Goal: Communication & Community: Answer question/provide support

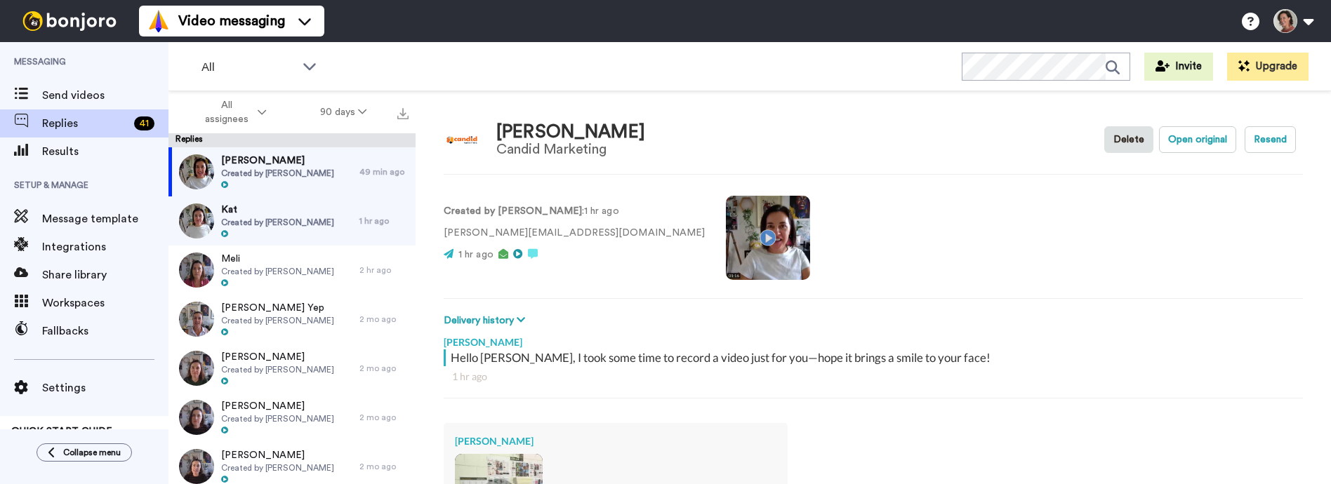
click at [726, 240] on video at bounding box center [768, 238] width 84 height 84
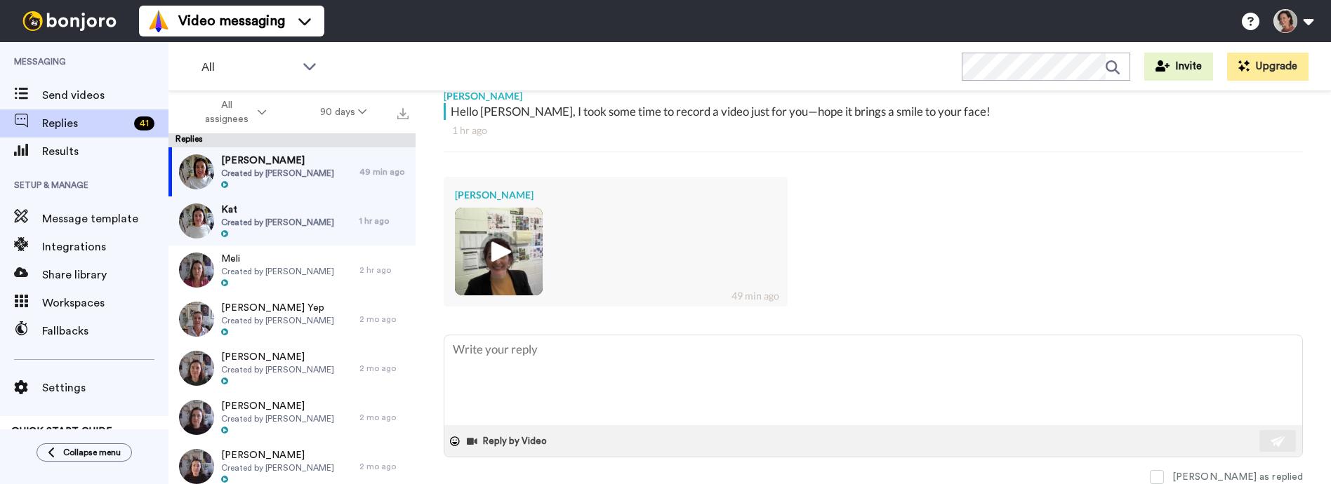
click at [495, 253] on img at bounding box center [498, 251] width 39 height 39
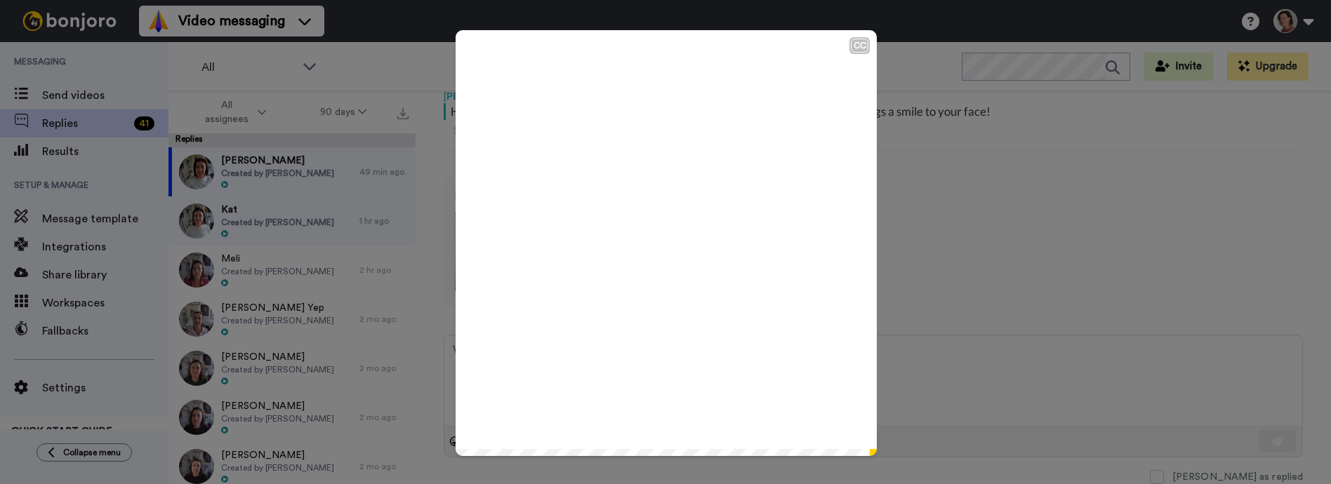
click at [665, 234] on icon at bounding box center [666, 243] width 37 height 37
click at [907, 199] on div "CC Play/Pause Hey, [PERSON_NAME]. 0:01 / 0:37" at bounding box center [665, 242] width 1331 height 484
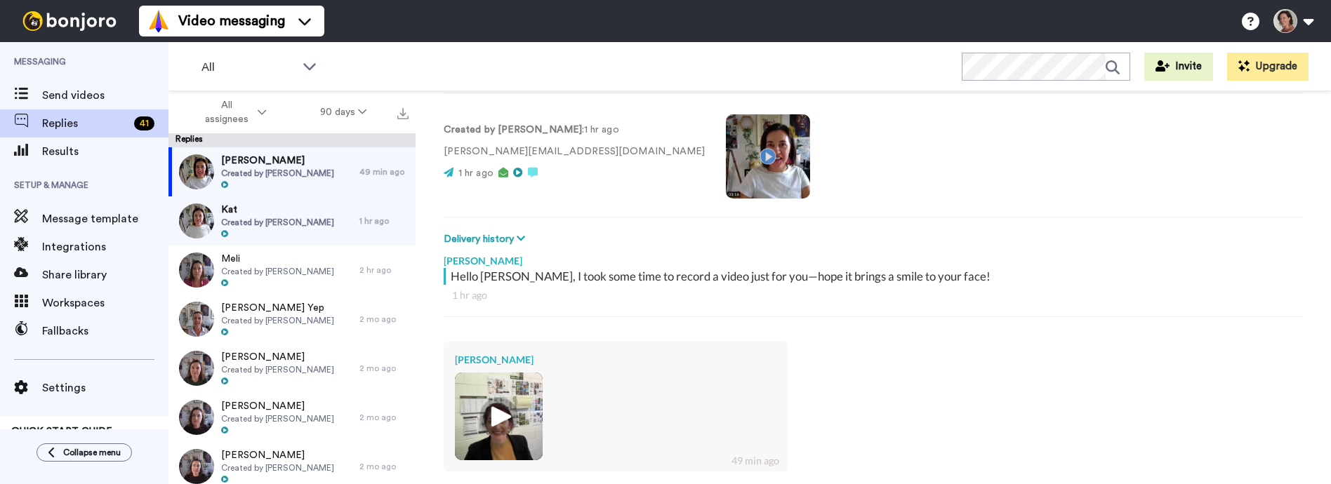
scroll to position [0, 0]
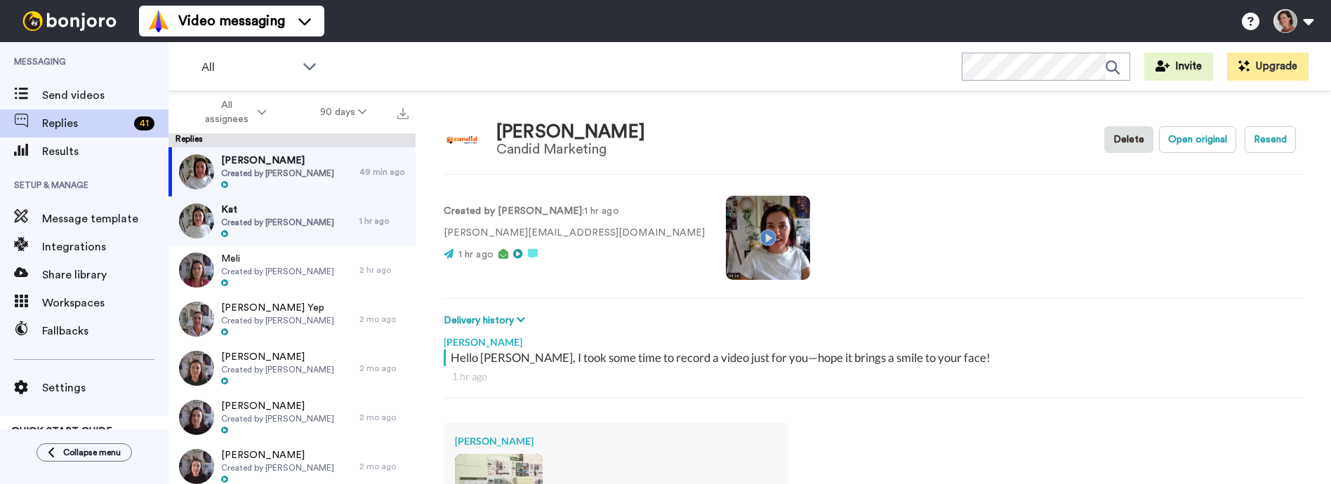
click at [726, 234] on video at bounding box center [768, 238] width 84 height 84
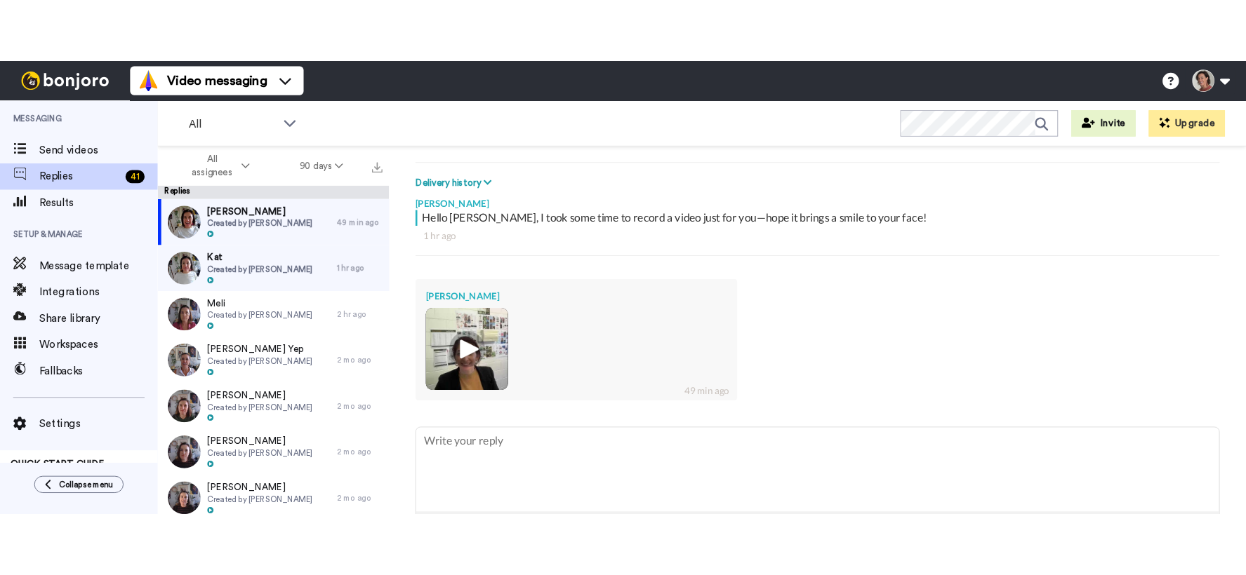
scroll to position [246, 0]
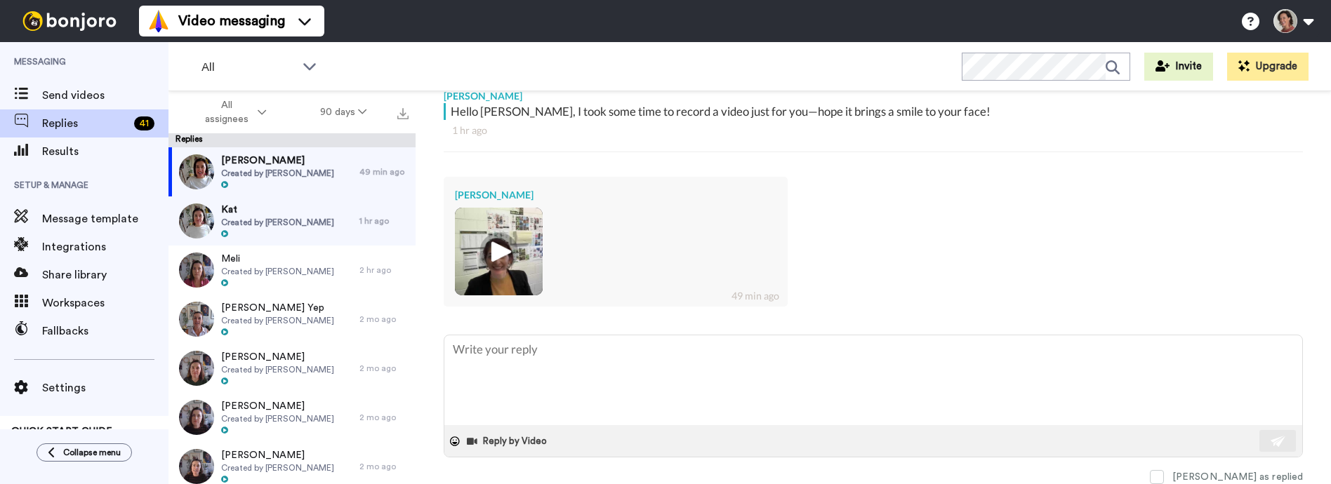
click at [498, 258] on img at bounding box center [498, 251] width 39 height 39
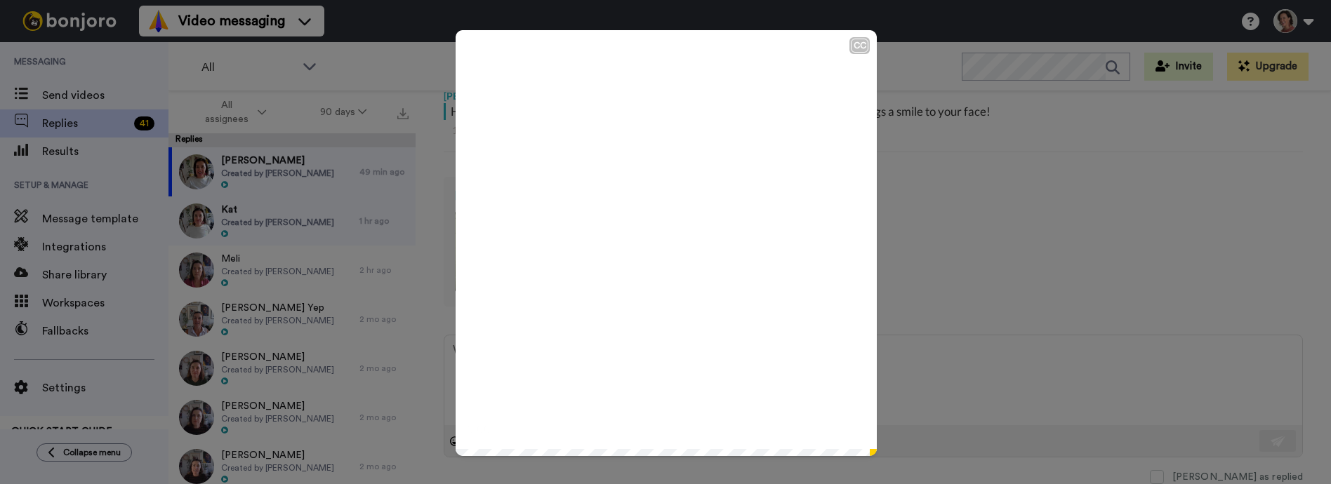
click at [659, 262] on icon "Play/Pause" at bounding box center [666, 243] width 37 height 67
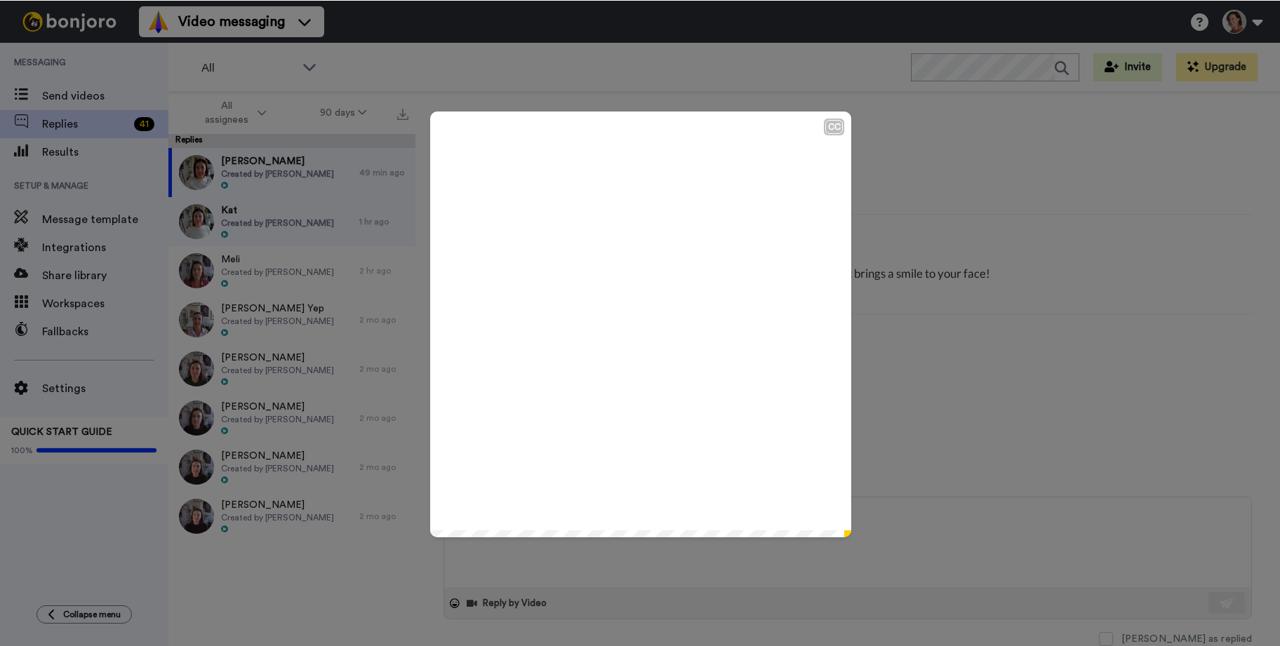
scroll to position [84, 0]
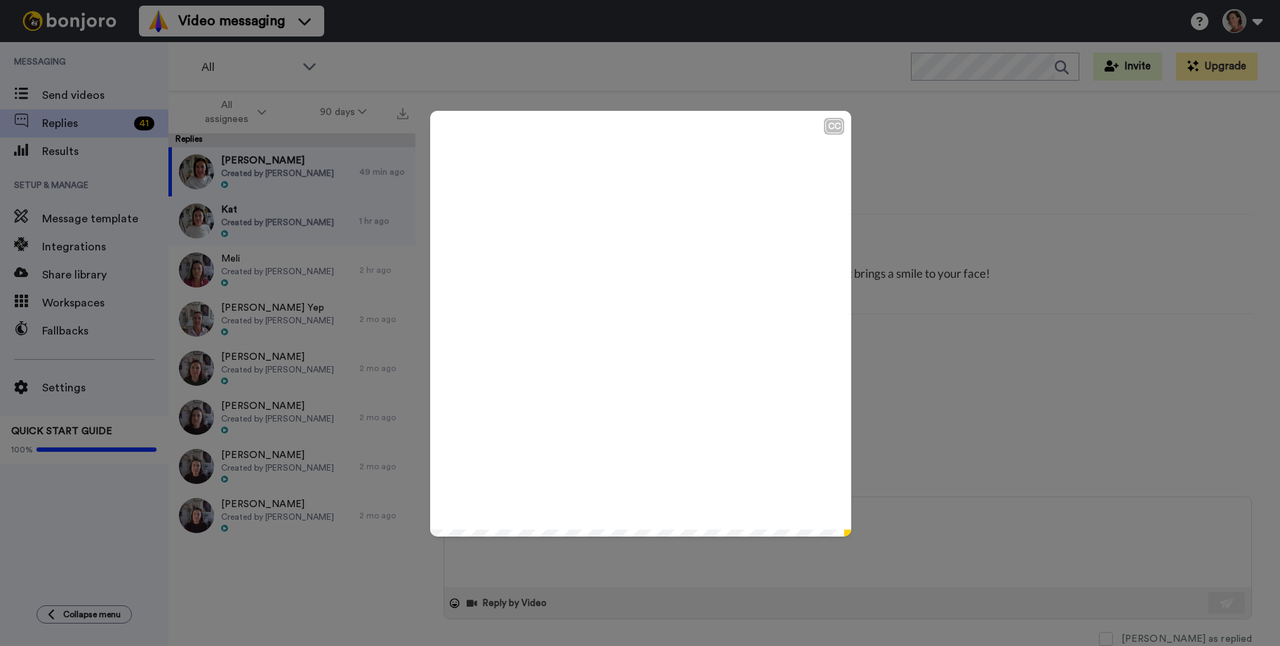
click at [933, 362] on div "CC Play/Pause 0:37 / 0:37" at bounding box center [640, 323] width 1280 height 646
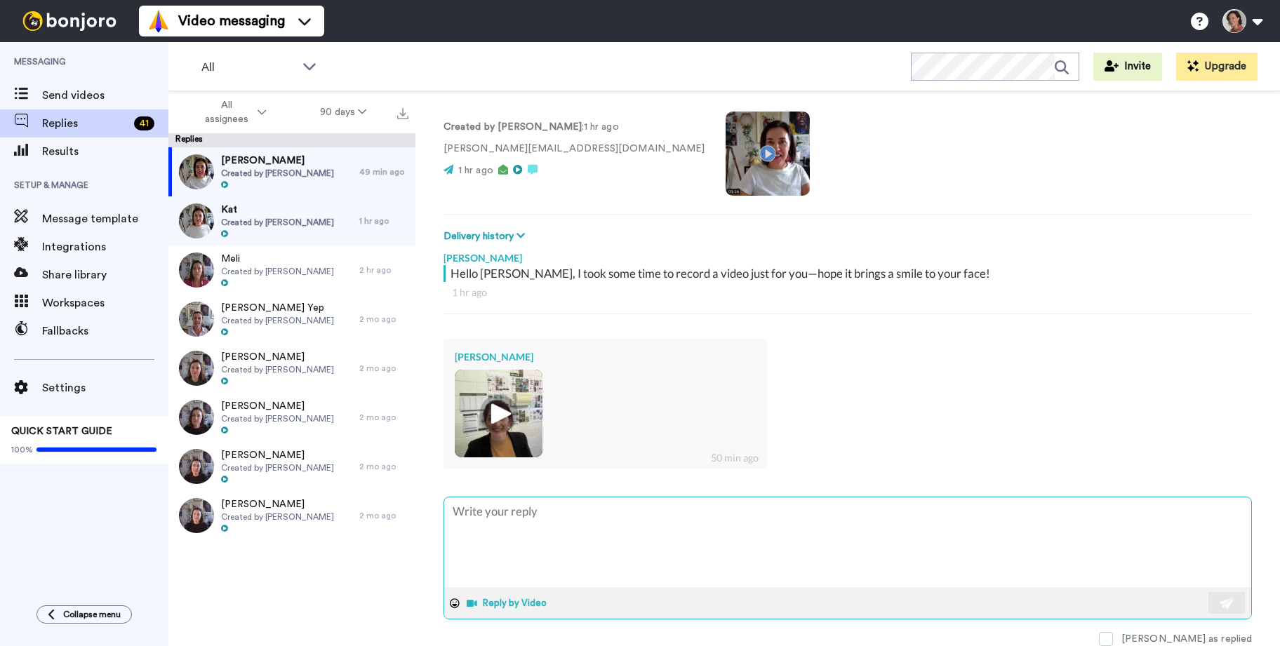
click at [509, 484] on button "Reply by Video" at bounding box center [508, 603] width 86 height 21
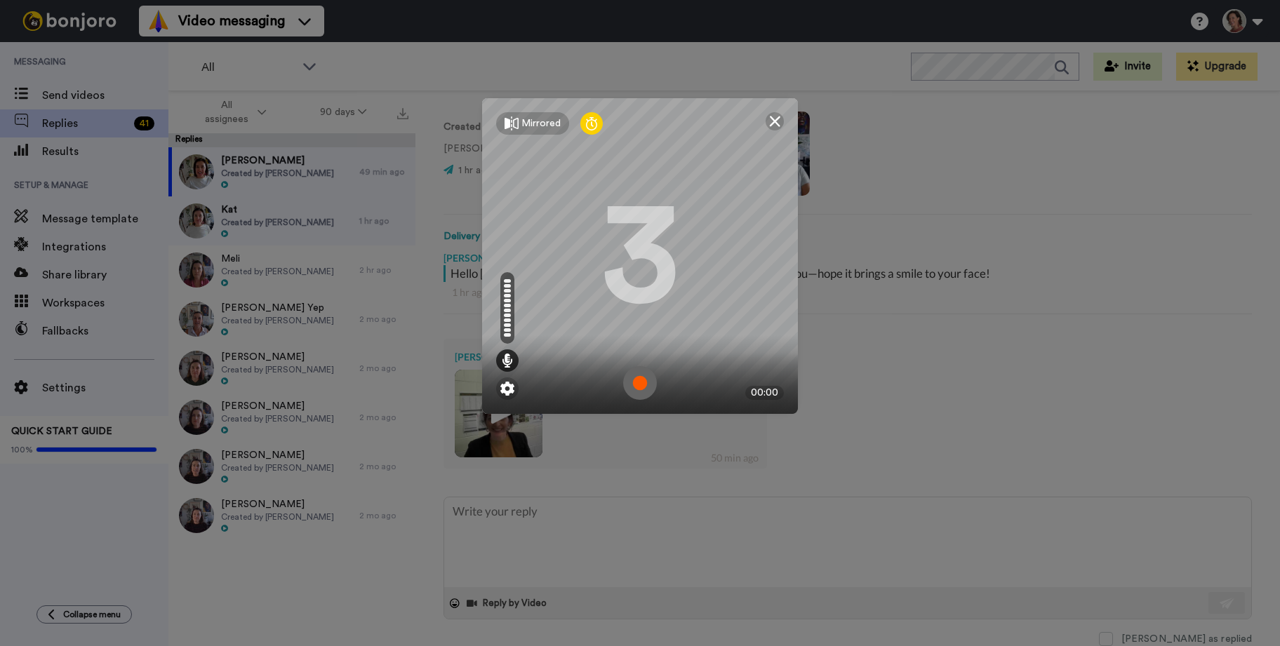
click at [637, 380] on img at bounding box center [640, 383] width 34 height 34
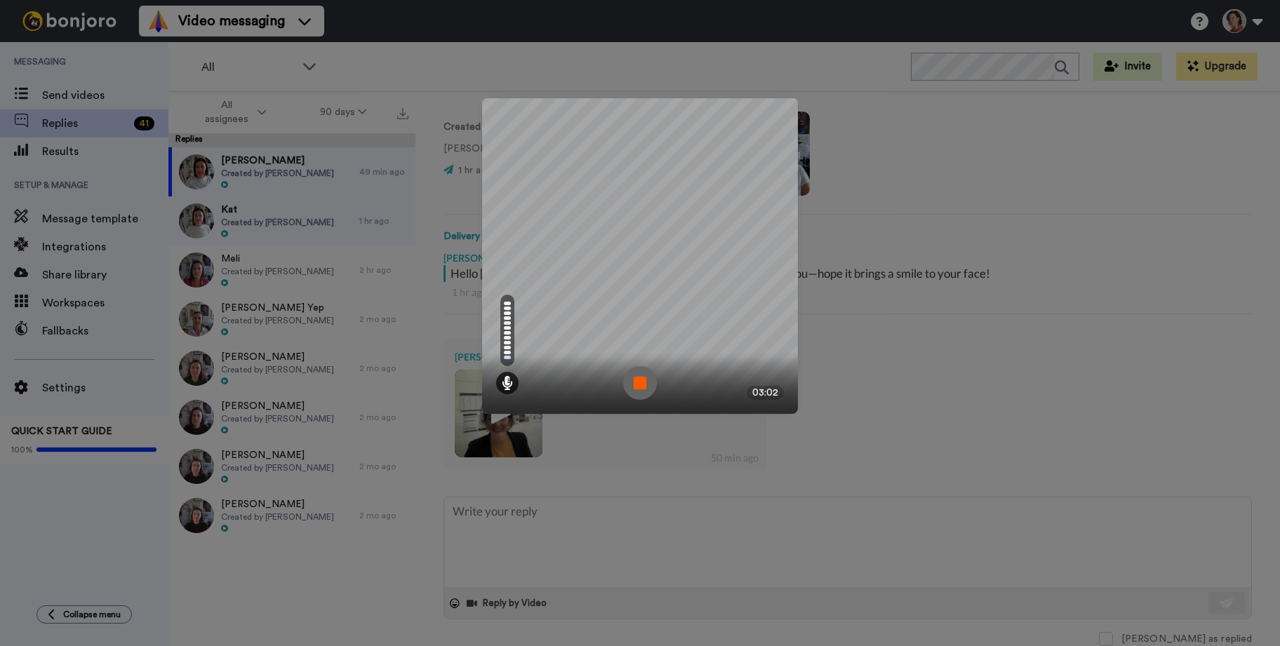
click at [639, 381] on img at bounding box center [640, 383] width 34 height 34
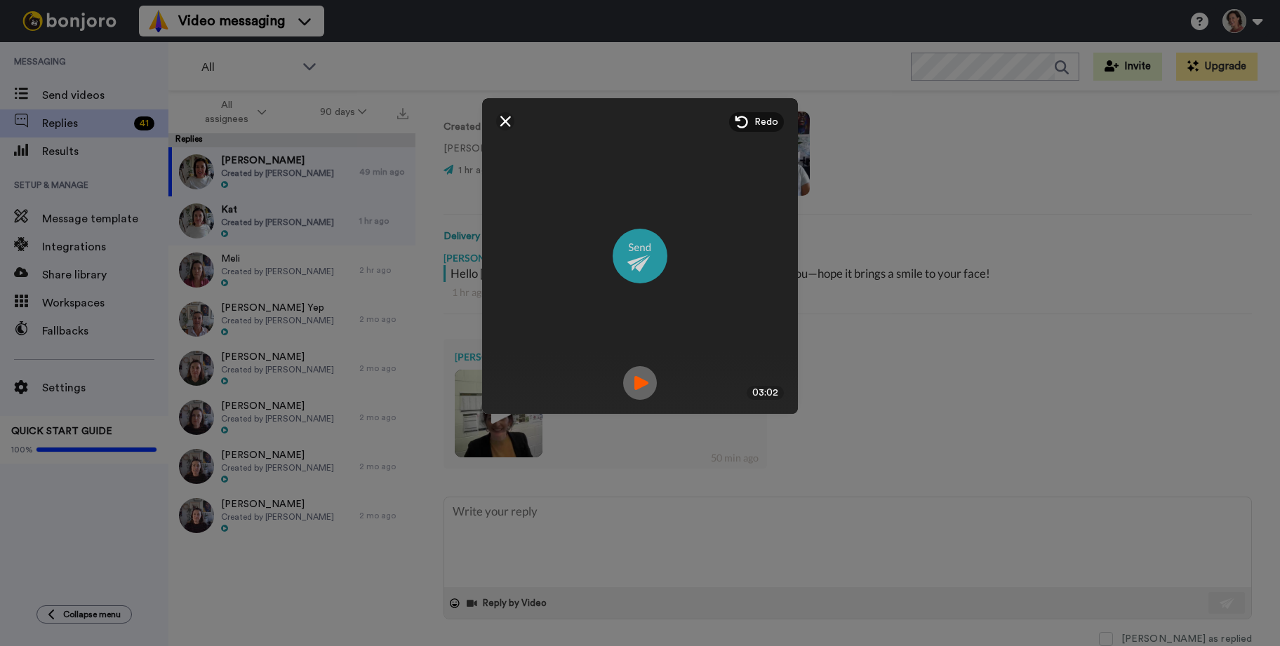
click at [648, 250] on img at bounding box center [640, 256] width 55 height 55
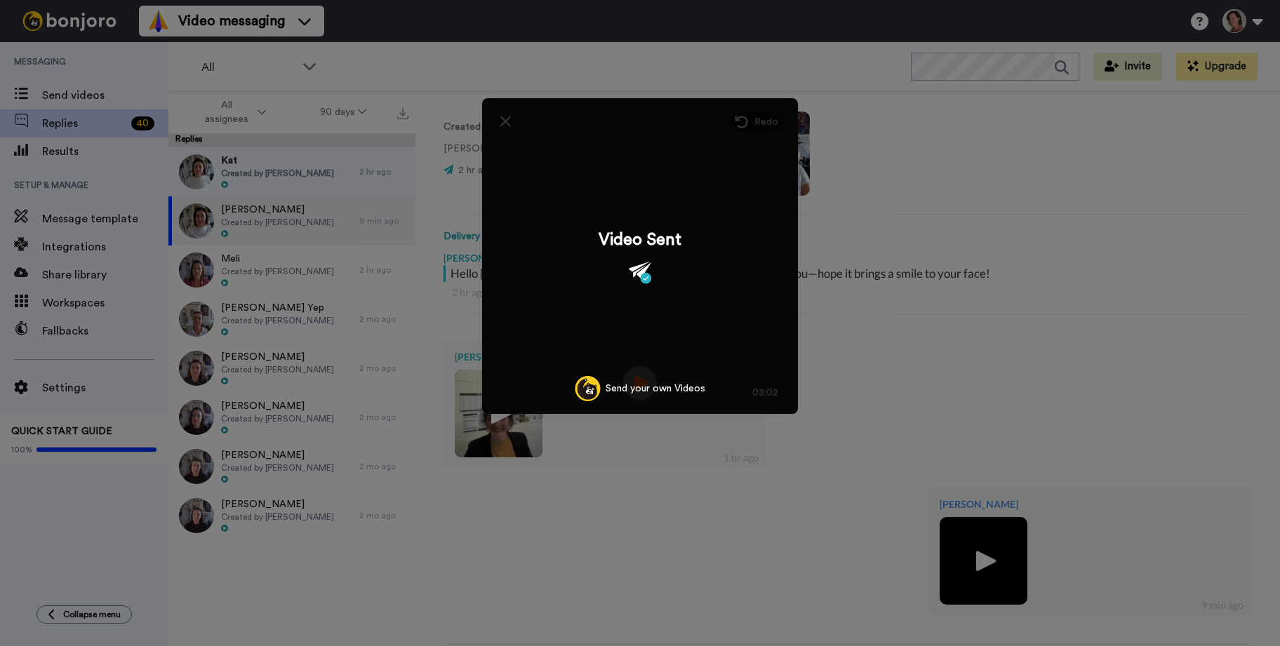
click at [312, 221] on div "Mirrored Redo 3 03:02 Video Sent Send your own Videos" at bounding box center [640, 323] width 1280 height 646
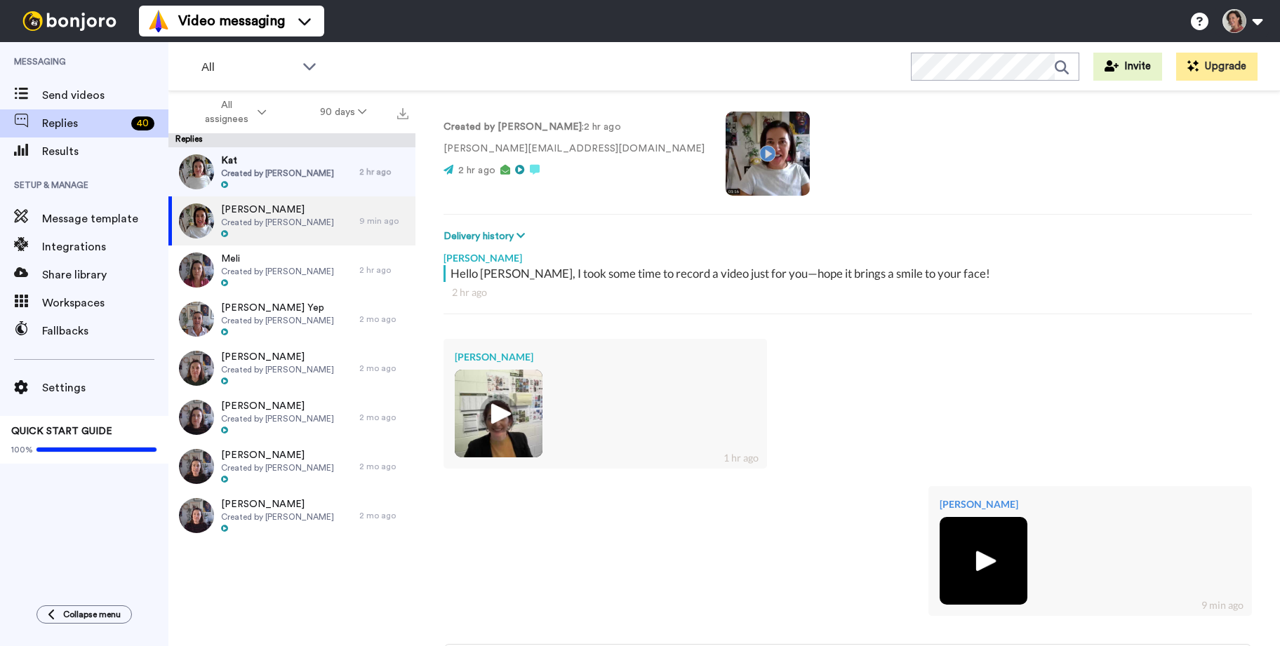
scroll to position [232, 0]
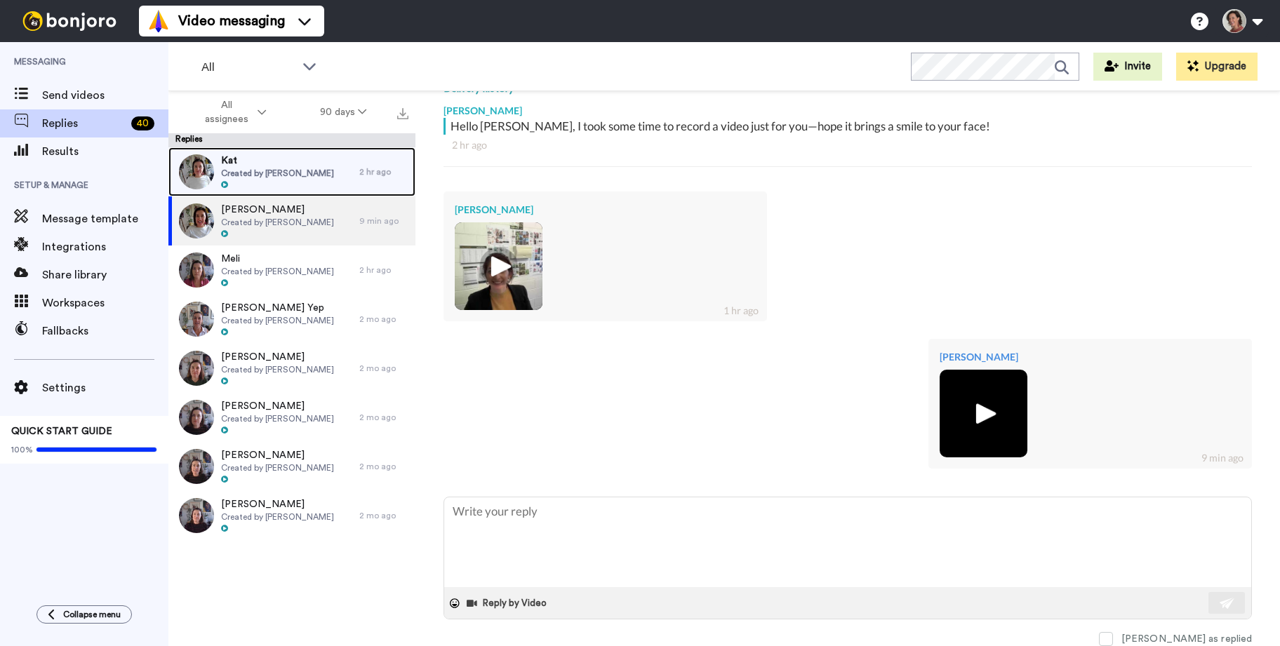
click at [262, 160] on span "Kat" at bounding box center [277, 161] width 113 height 14
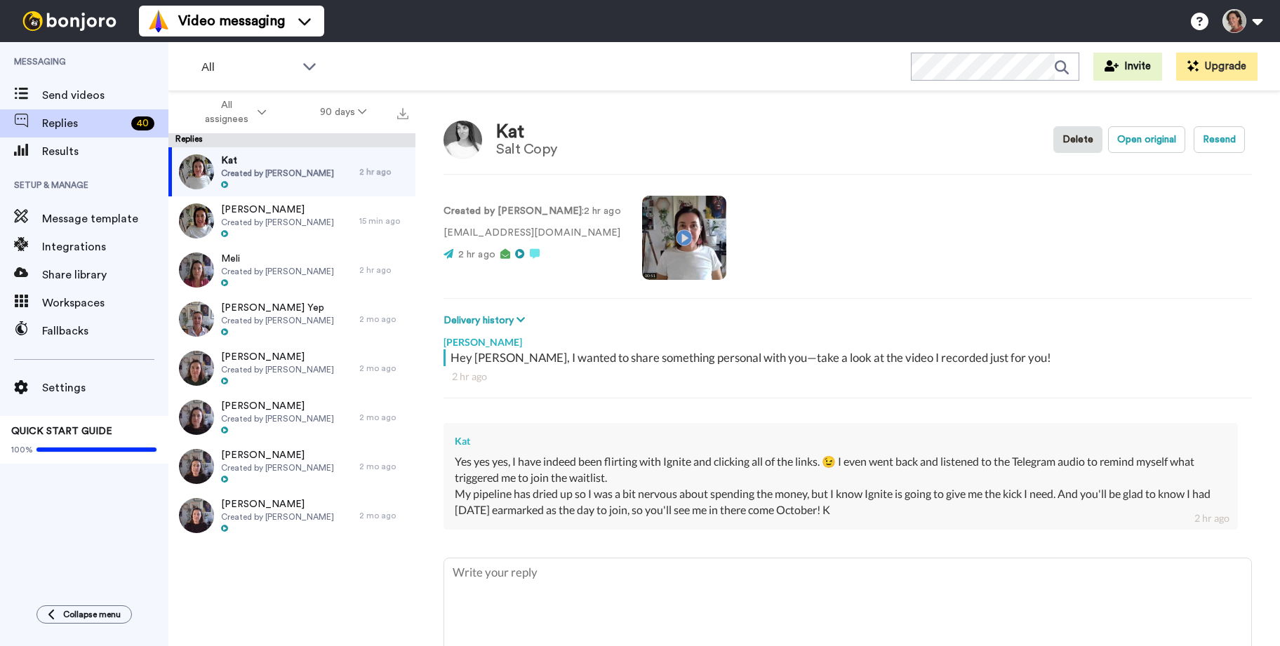
type textarea "x"
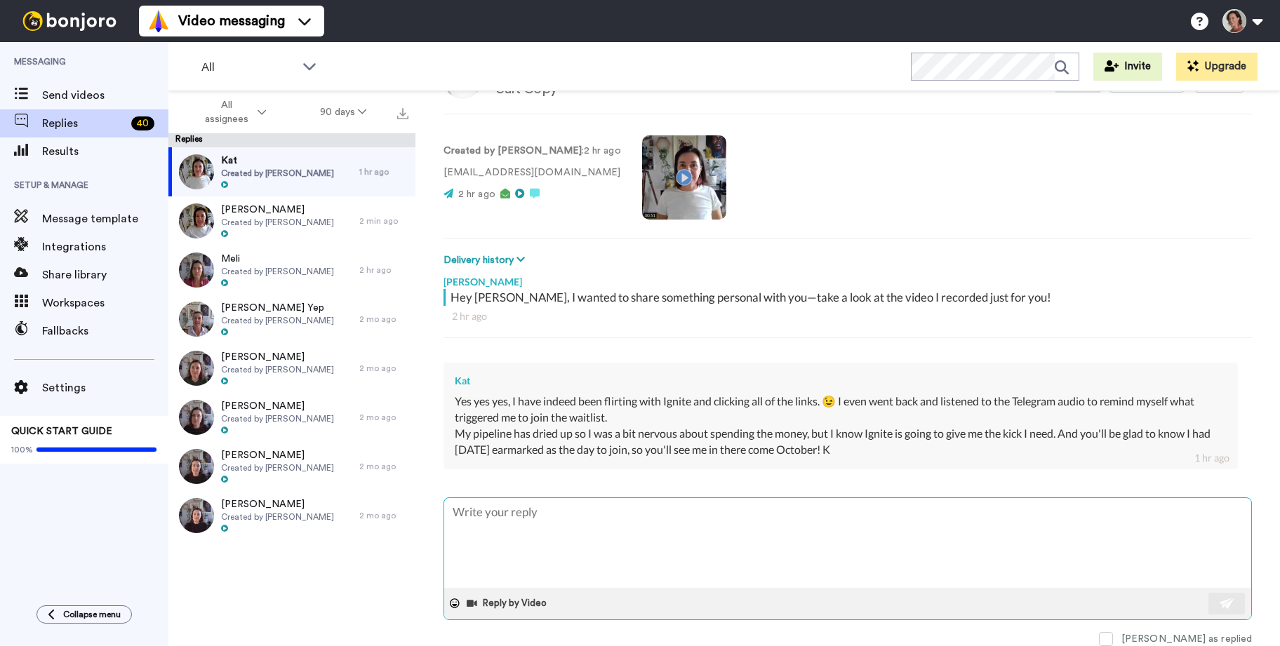
click at [486, 512] on textarea at bounding box center [847, 543] width 807 height 90
type textarea "x"
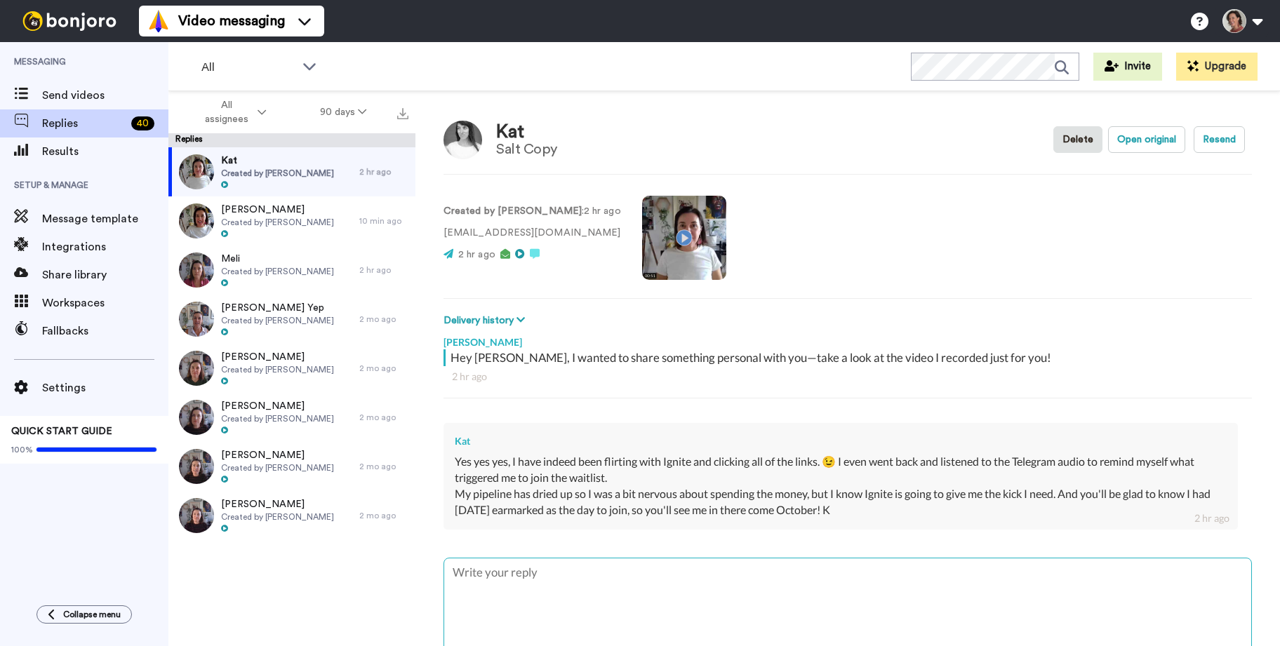
type textarea "T"
type textarea "x"
type textarea "Th"
type textarea "x"
type textarea "The"
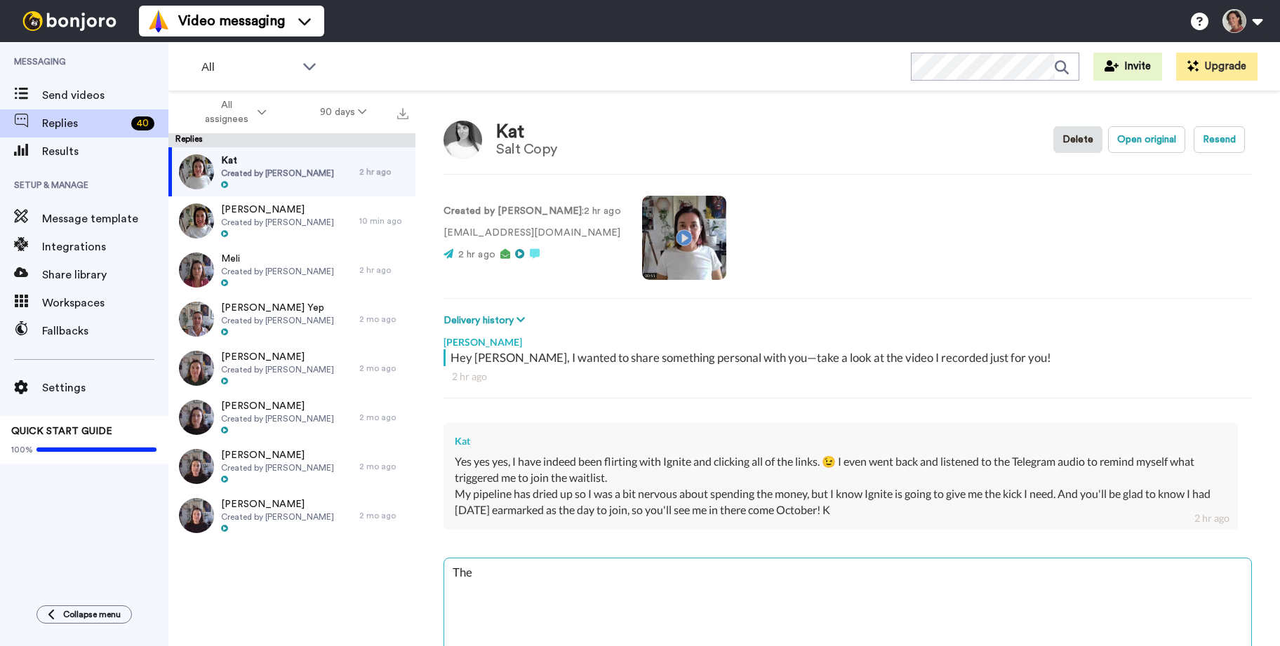
type textarea "x"
type textarea "The"
type textarea "x"
type textarea "The A"
type textarea "x"
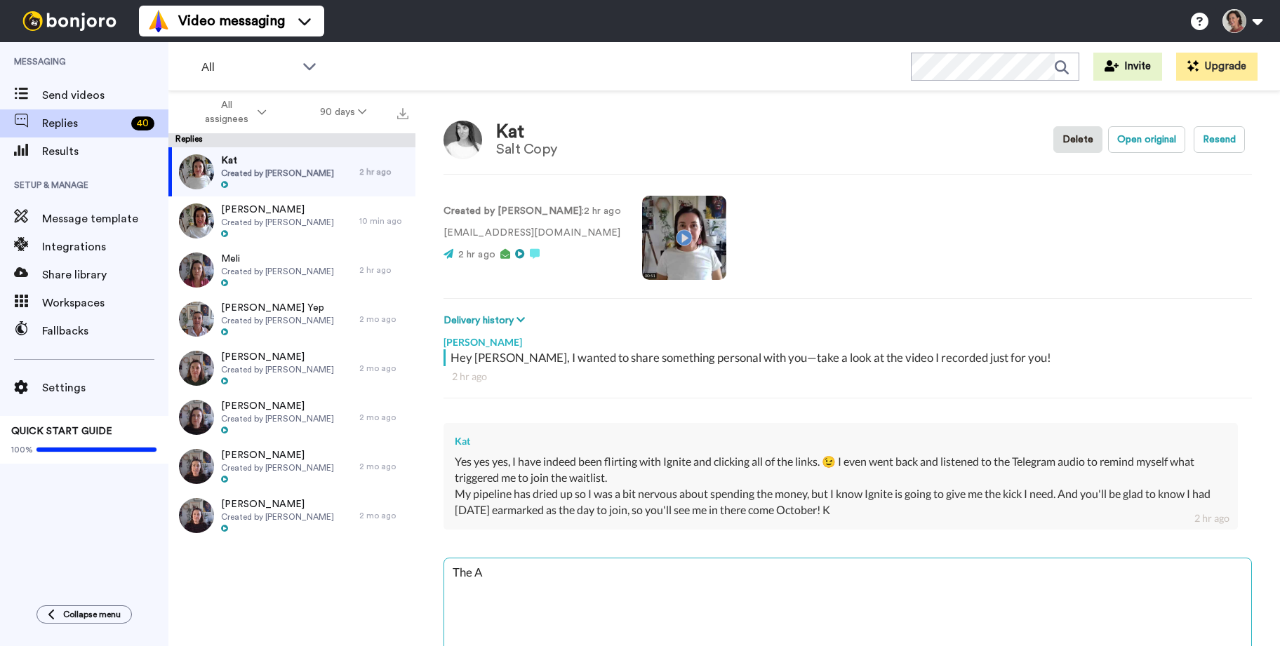
type textarea "The AM"
type textarea "x"
type textarea "The AMp"
type textarea "x"
type textarea "The AM"
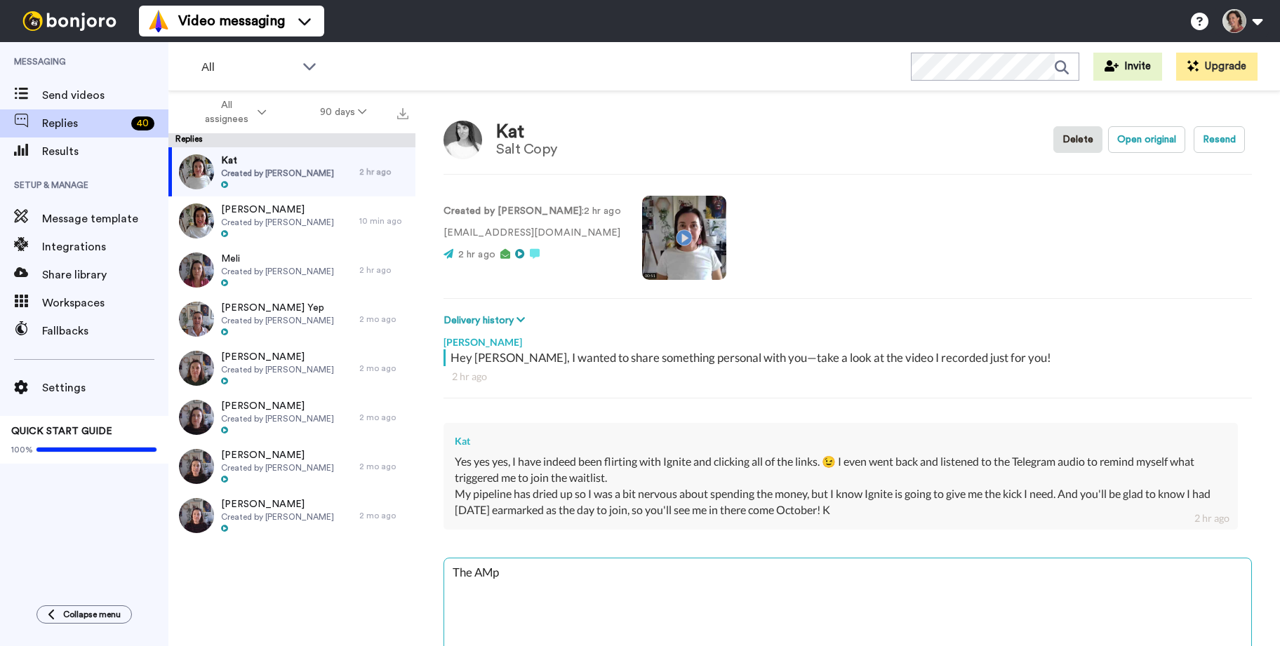
type textarea "x"
type textarea "The A"
type textarea "x"
type textarea "The"
type textarea "x"
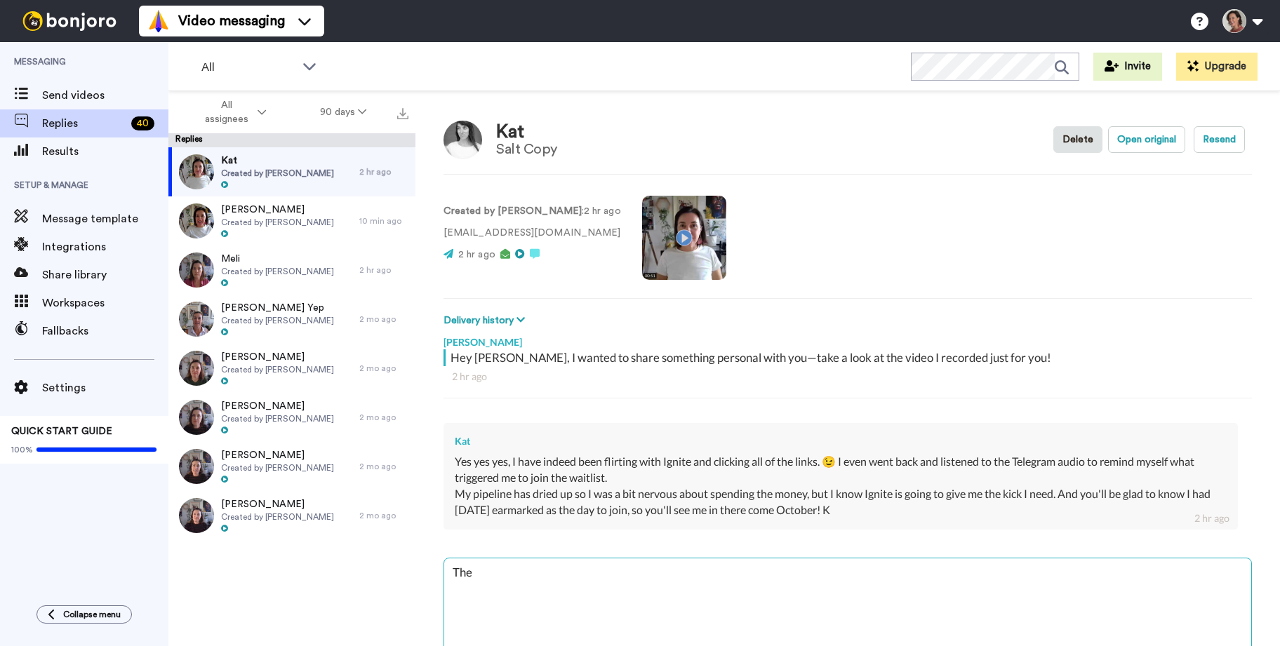
type textarea "The a"
type textarea "x"
type textarea "The am"
type textarea "x"
type textarea "The amp"
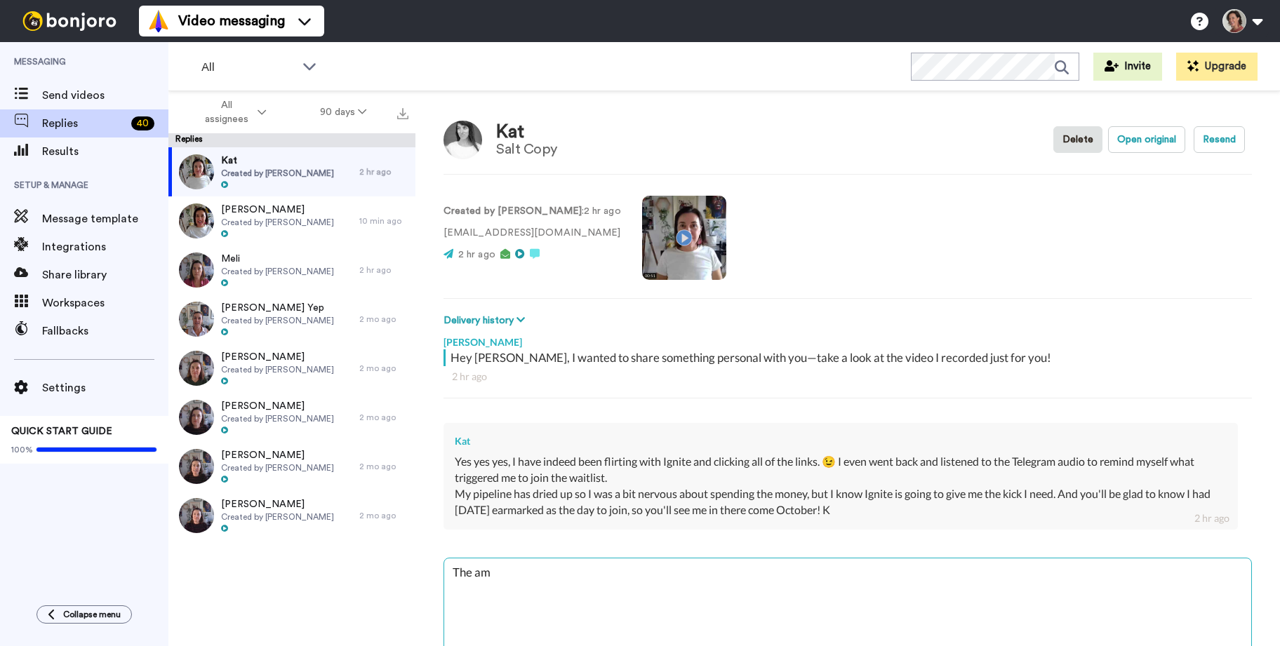
type textarea "x"
type textarea "The ampl"
type textarea "x"
type textarea "The ampli"
type textarea "x"
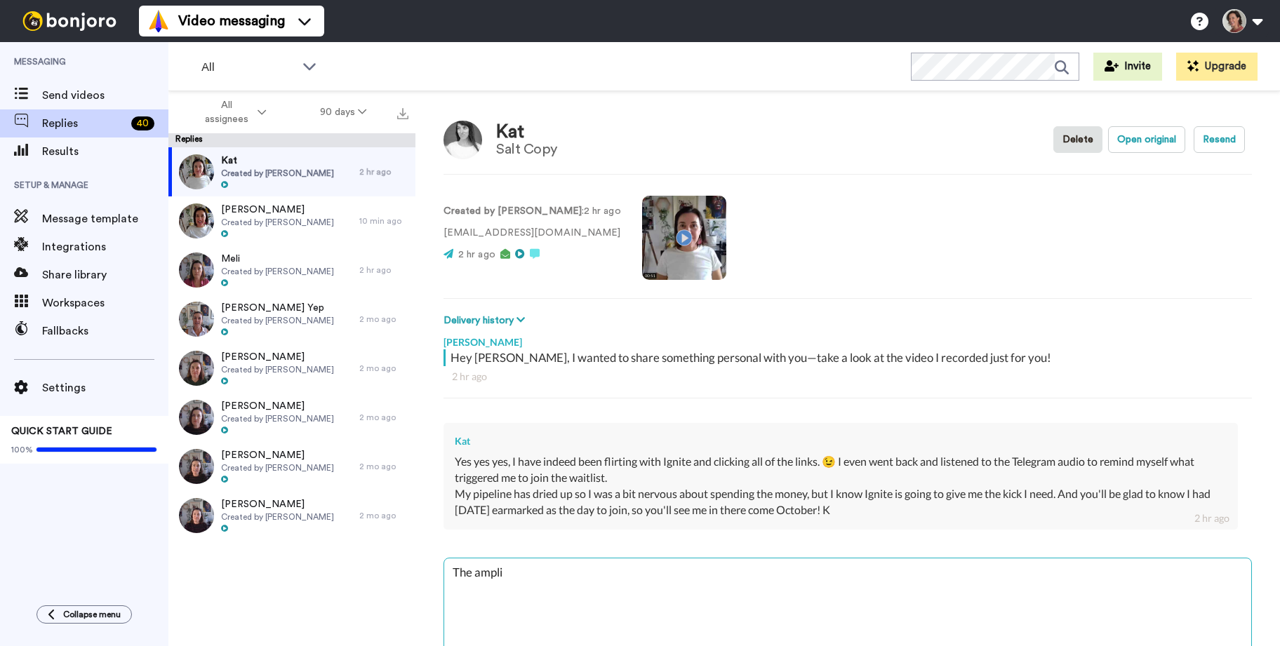
type textarea "The amplif"
type textarea "x"
type textarea "The amplify"
type textarea "x"
type textarea "YThe amplify"
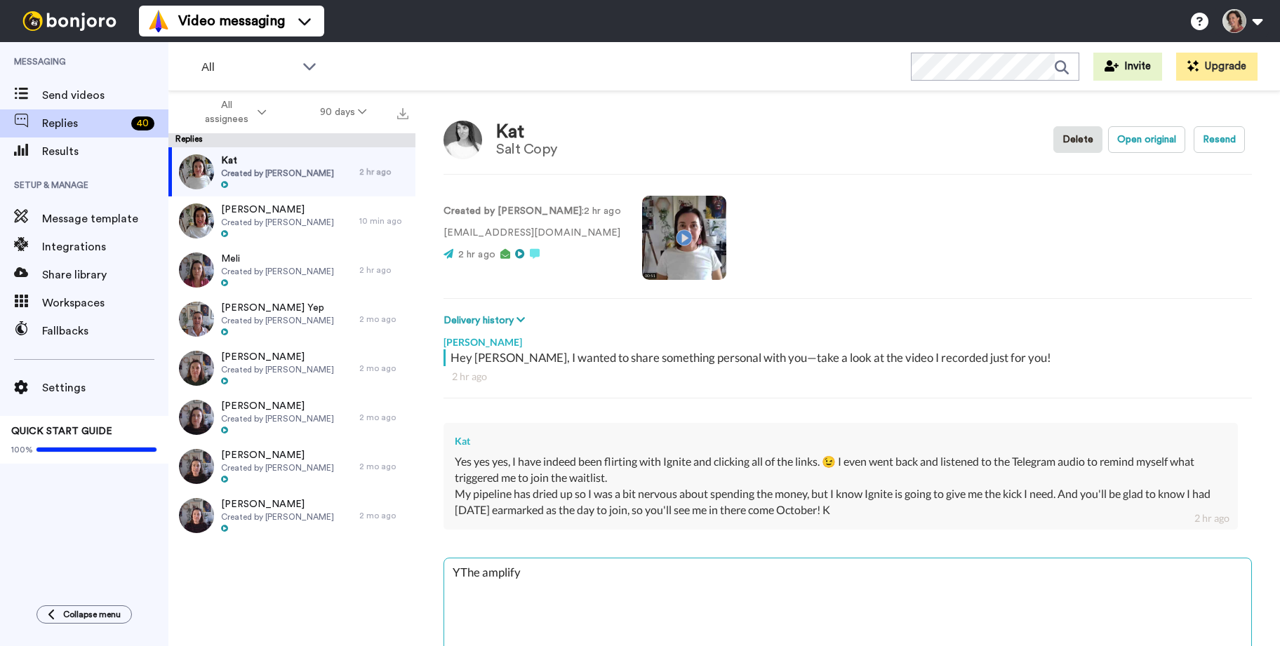
type textarea "x"
type textarea "YaThe amplify"
type textarea "x"
type textarea "YayThe amplify"
type textarea "x"
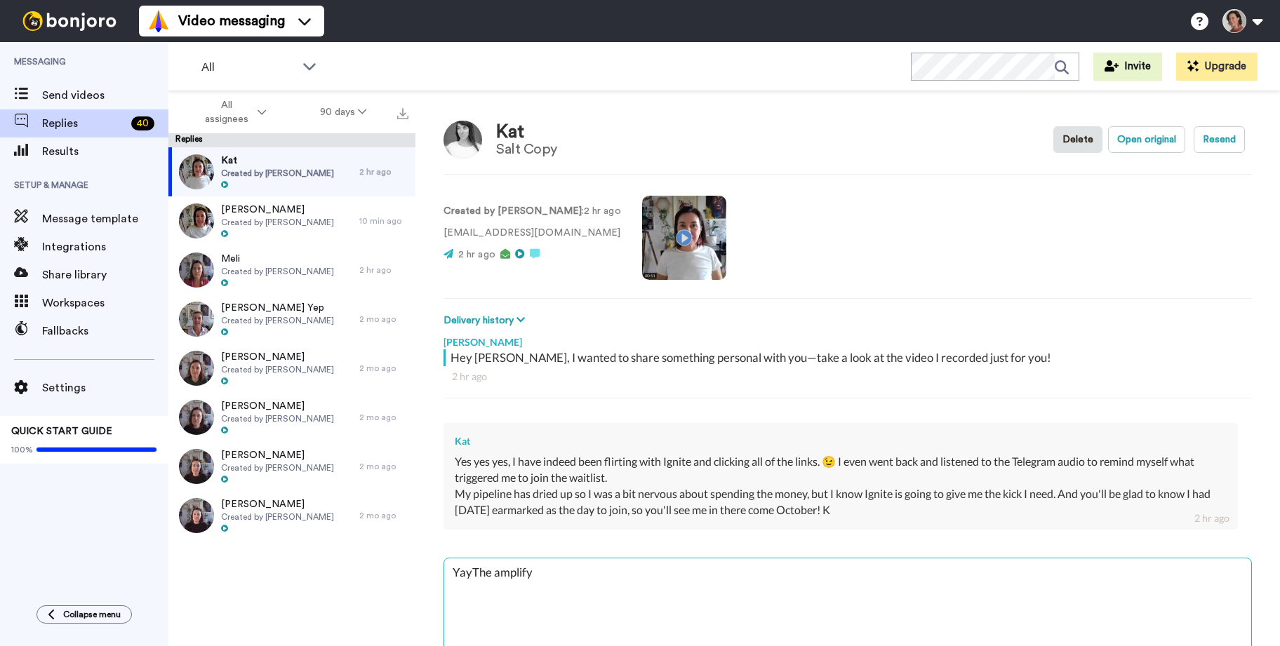
type textarea "Yay!The amplify"
type textarea "x"
type textarea "Yay! The amplify"
type textarea "x"
type textarea "Yay! TThe amplify"
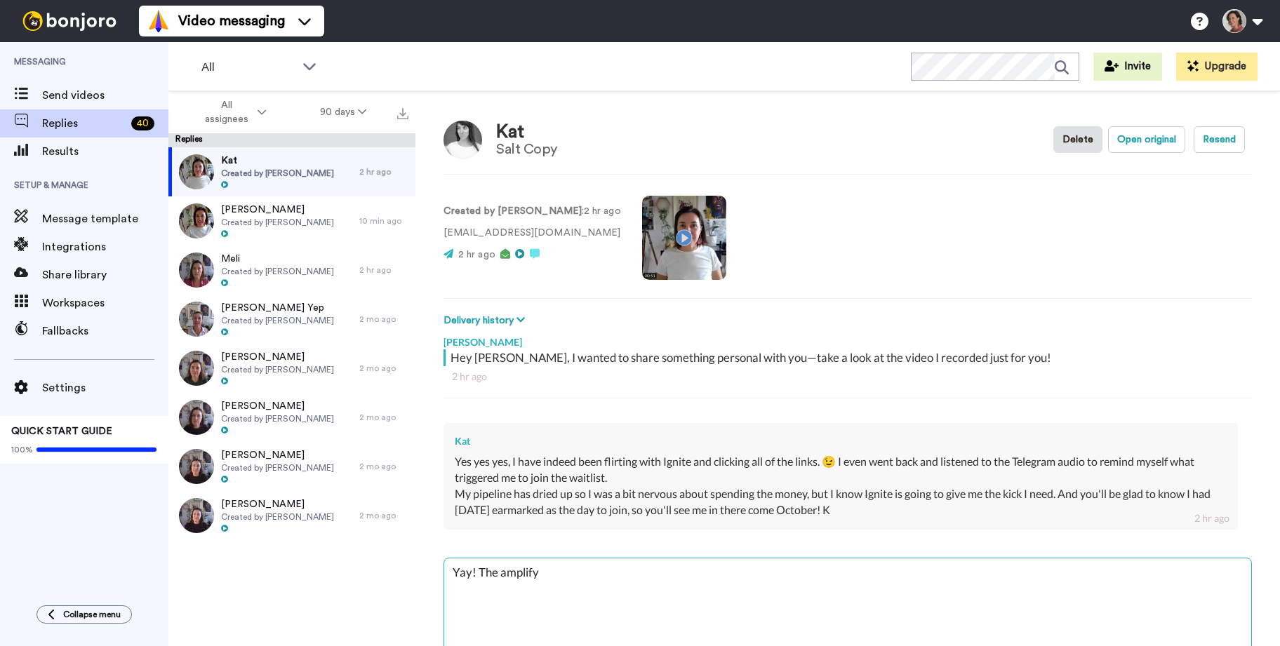
type textarea "x"
type textarea "Yay! ThThe amplify"
type textarea "x"
type textarea "Yay! ThaThe amplify"
type textarea "x"
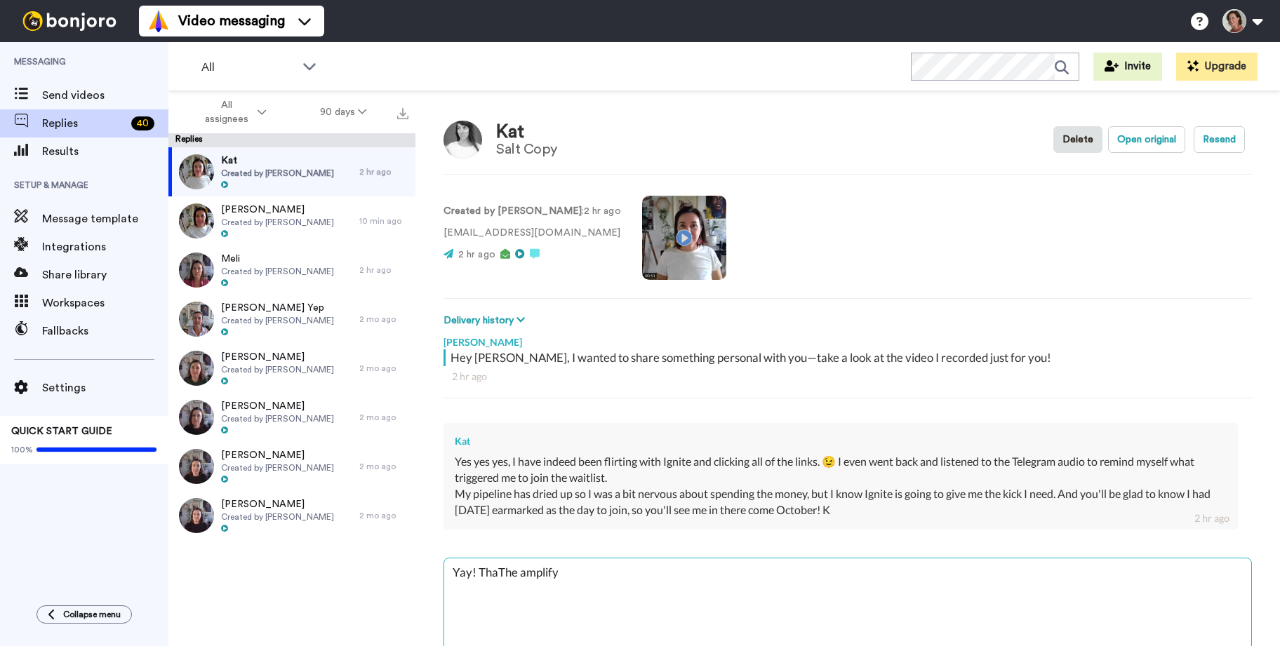
type textarea "Yay! ThatThe amplify"
type textarea "x"
type textarea "Yay! That'The amplify"
type textarea "x"
type textarea "Yay! That'sThe amplify"
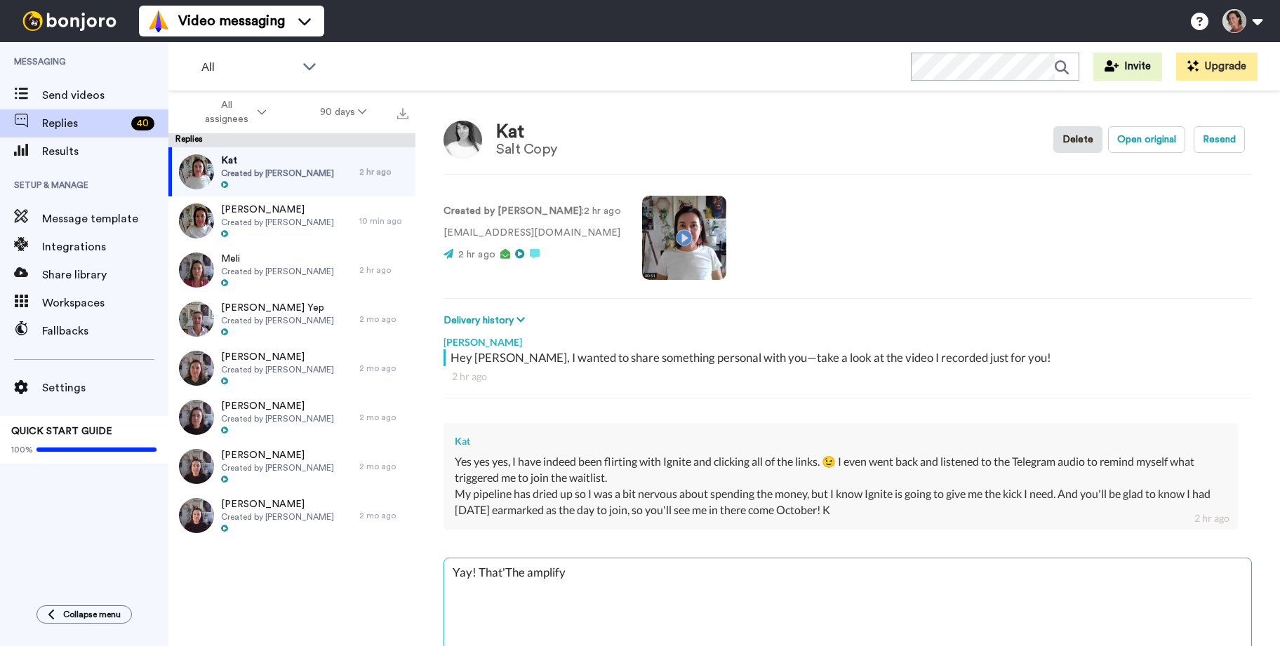
type textarea "x"
type textarea "Yay! That's The amplify"
type textarea "x"
type textarea "Yay! That's aThe amplify"
type textarea "x"
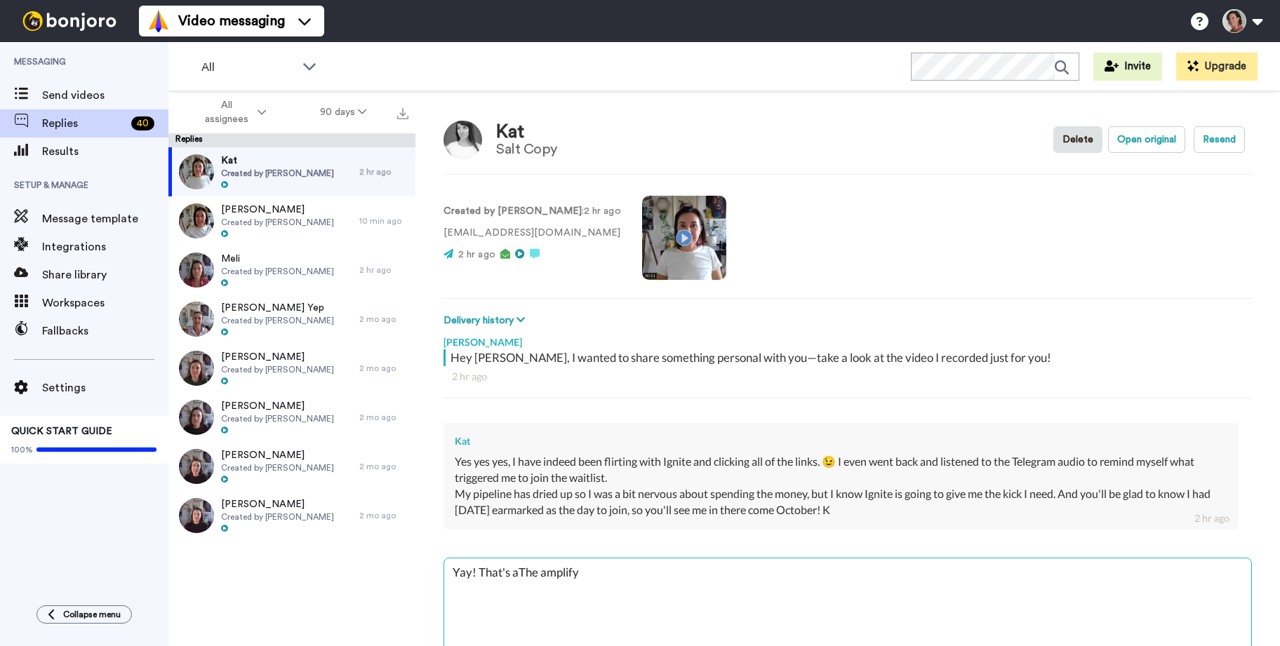
type textarea "Yay! That's awThe amplify"
type textarea "x"
type textarea "Yay! That's aweThe amplify"
type textarea "x"
type textarea "Yay! That's awesThe amplify"
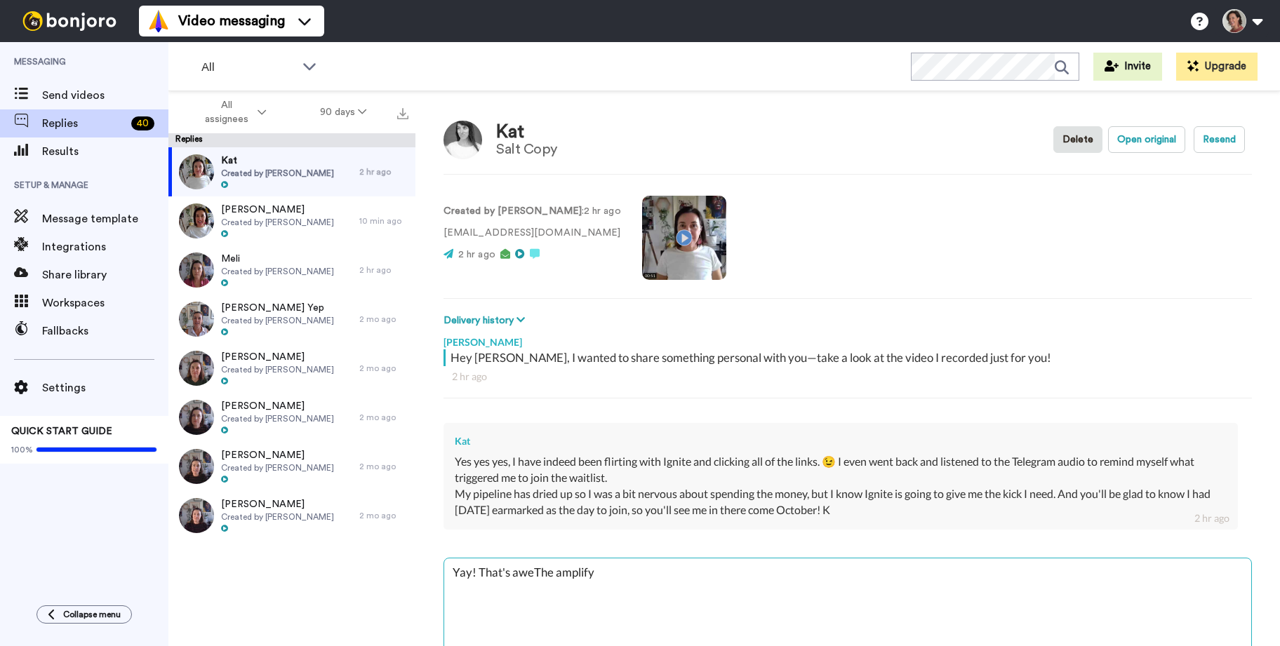
type textarea "x"
type textarea "Yay! That's awesoThe amplify"
type textarea "x"
type textarea "Yay! That's awesomThe amplify"
type textarea "x"
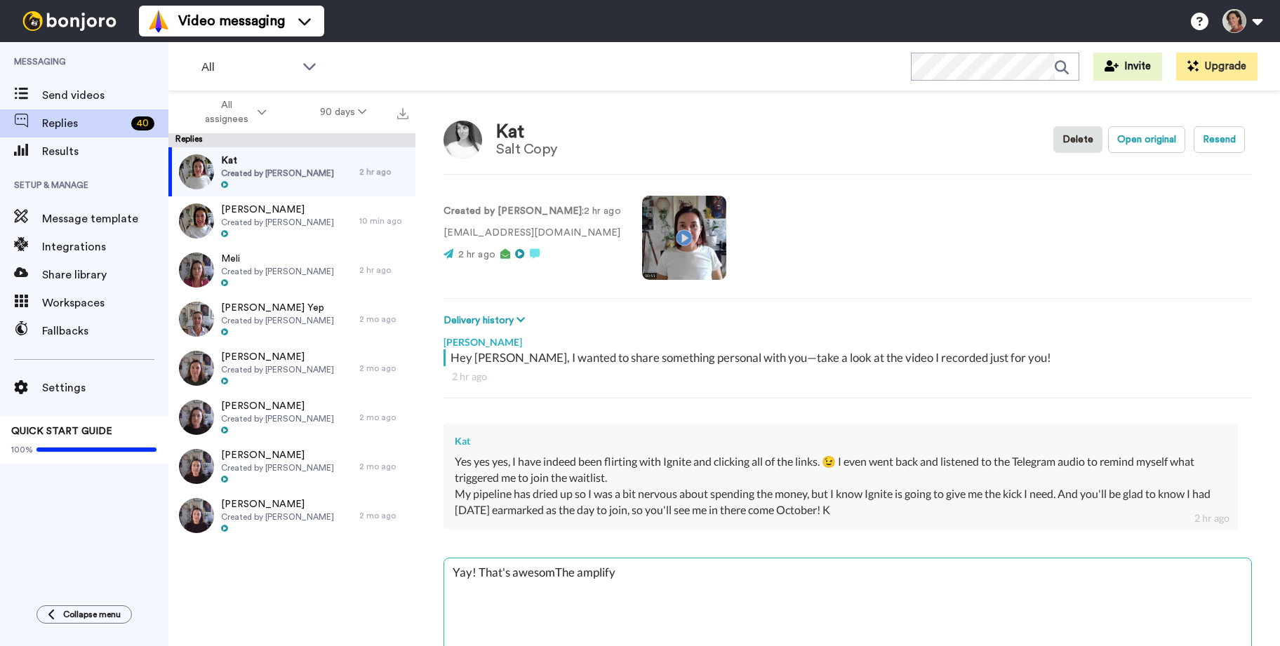
type textarea "Yay! That's awesomeThe amplify"
type textarea "x"
type textarea "Yay! That's awesome The amplify"
type textarea "x"
type textarea "Yay! That's awesome tThe amplify"
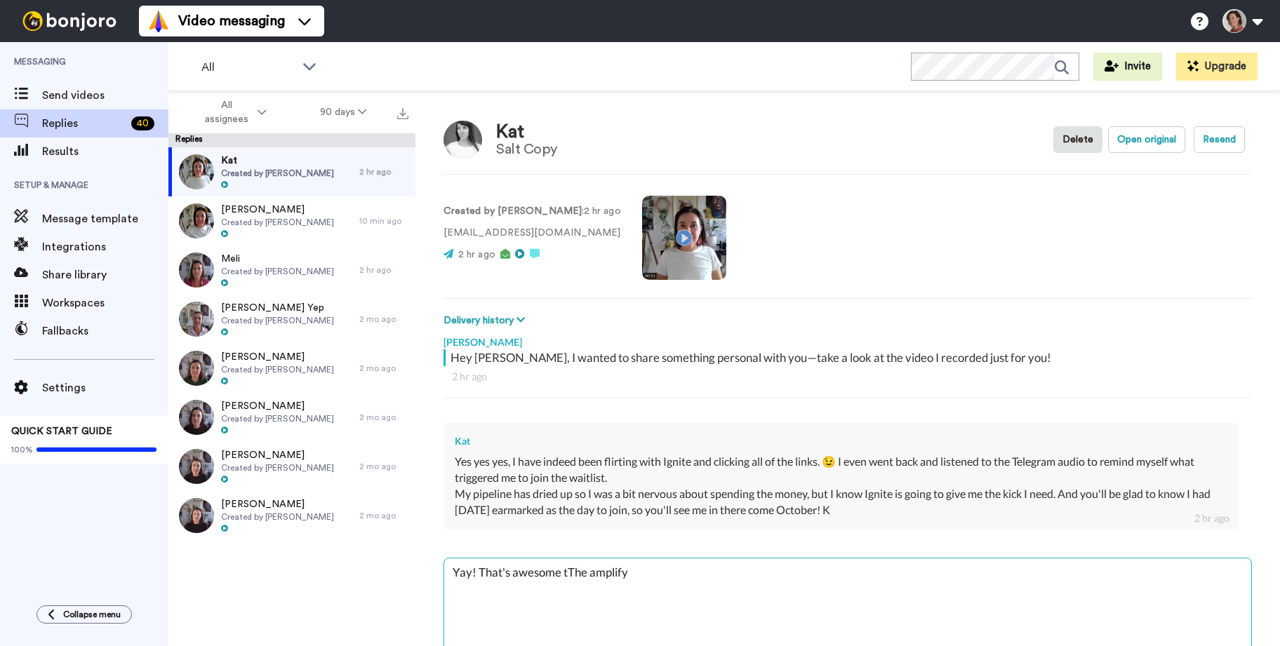
type textarea "x"
type textarea "Yay! That's awesome toThe amplify"
type textarea "x"
type textarea "Yay! That's awesome to The amplify"
type textarea "x"
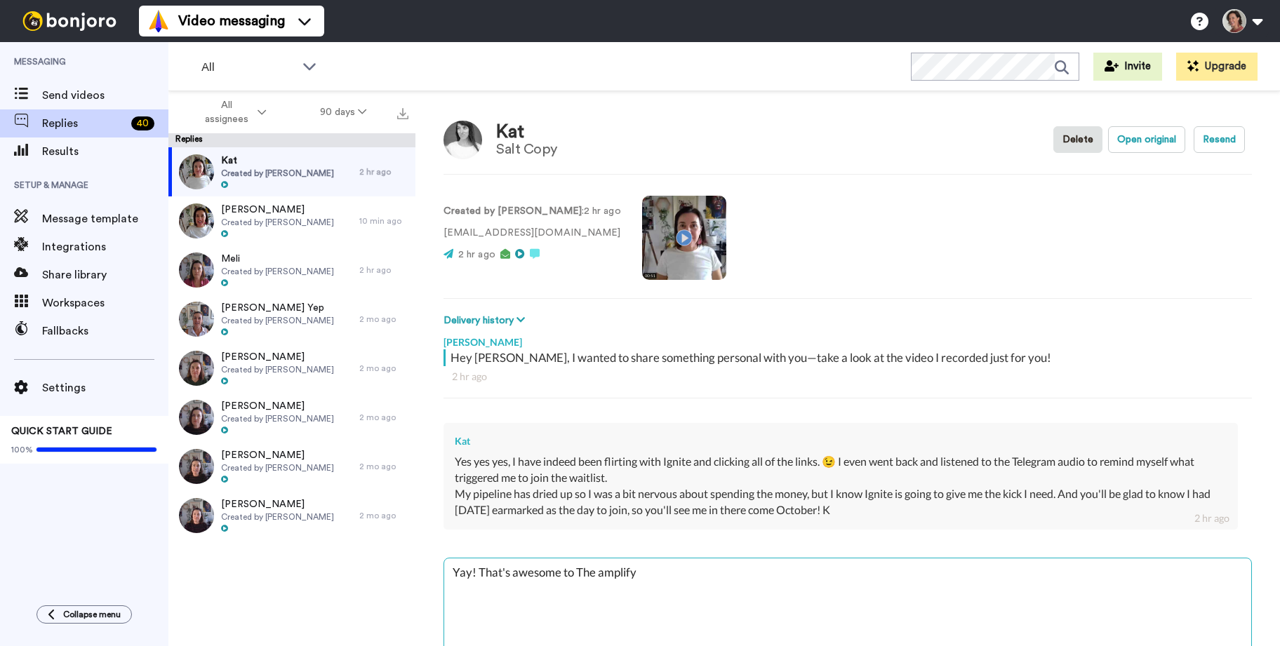
type textarea "Yay! That's awesome to hThe amplify"
type textarea "x"
type textarea "Yay! That's awesome to heThe amplify"
type textarea "x"
type textarea "Yay! That's awesome to heaThe amplify"
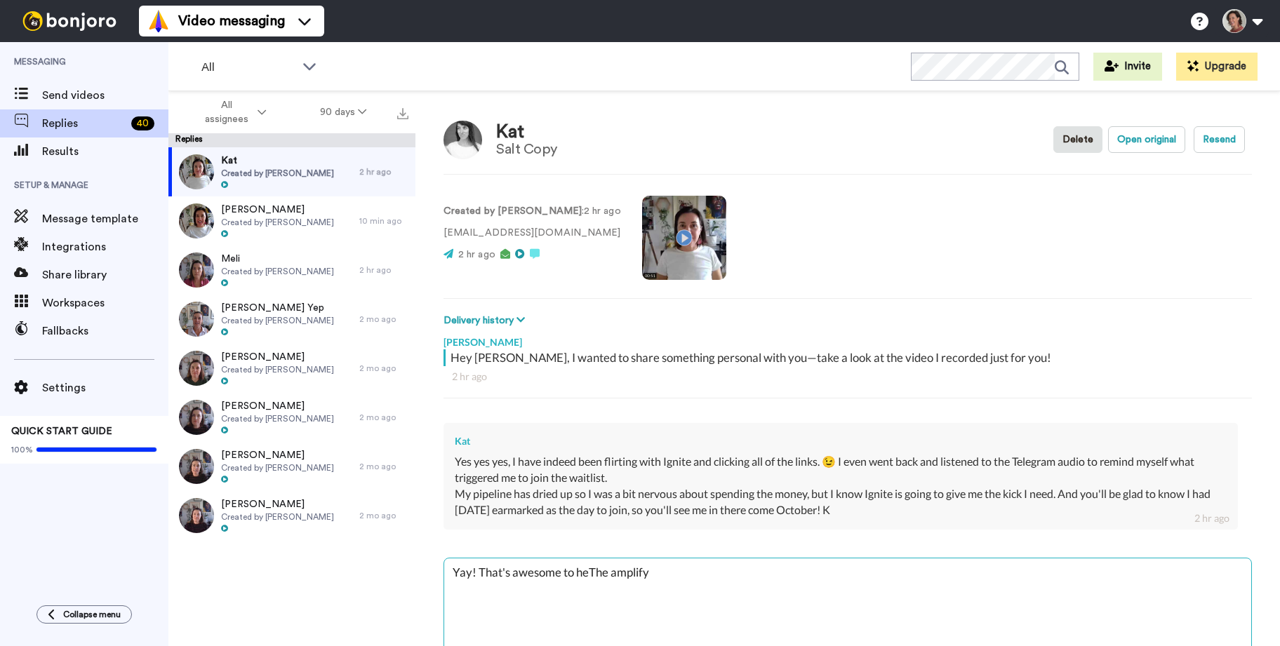
type textarea "x"
type textarea "Yay! That's awesome to hearThe amplify"
type textarea "x"
type textarea "Yay! That's awesome to hear.The amplify"
type textarea "x"
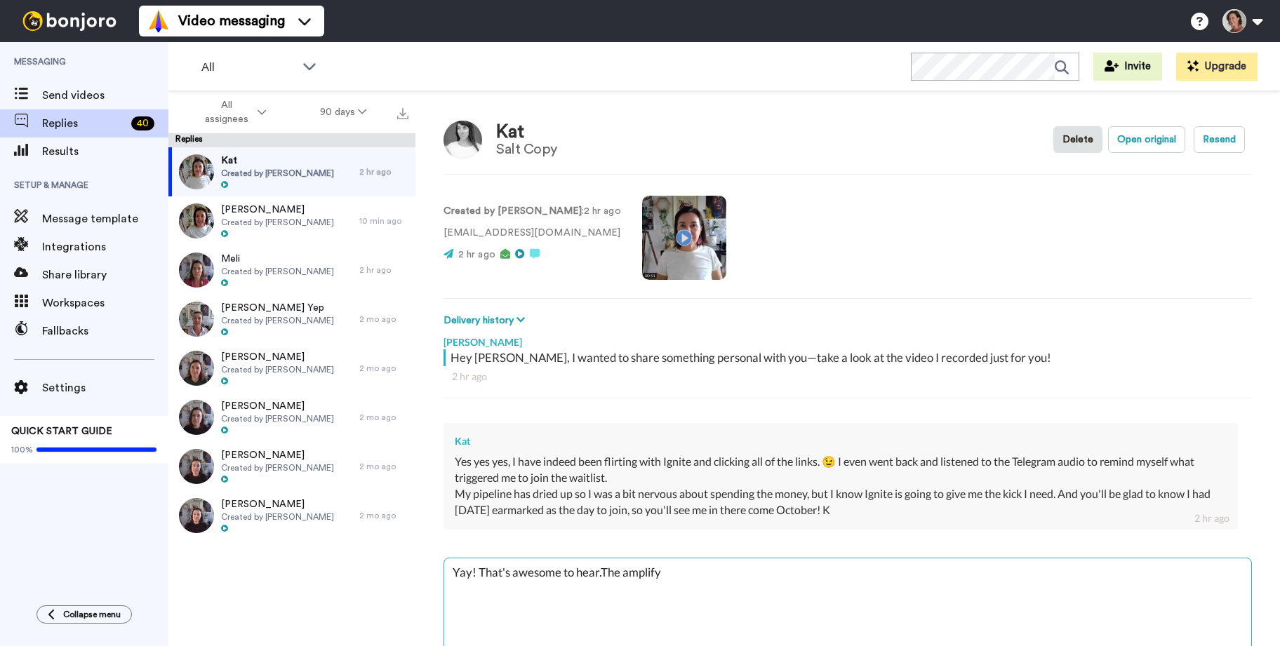
type textarea "Yay! That's awesome to hear. The amplify"
type textarea "x"
type textarea "Yay! That's awesome to hear. The amplify"
type textarea "x"
type textarea "Yay! That's awesome to hear . The amplify"
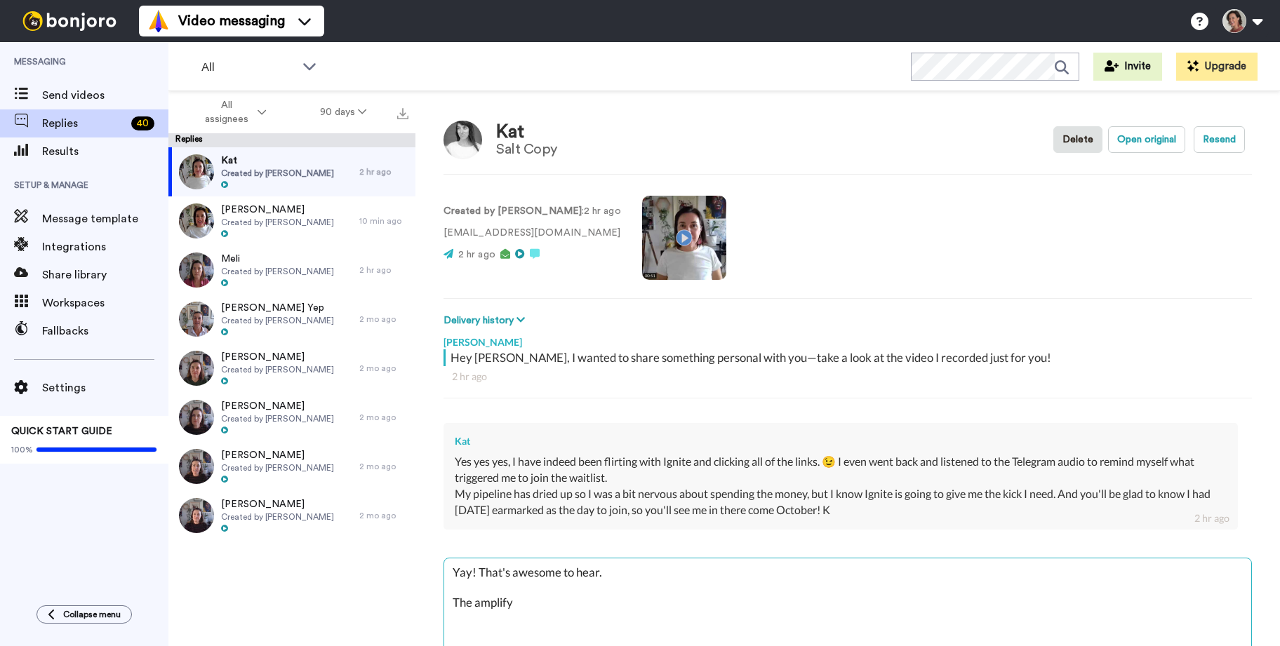
type textarea "x"
type textarea "Yay! That's awesome to hear y. The amplify"
type textarea "x"
type textarea "Yay! That's awesome to hear yo. The amplify"
type textarea "x"
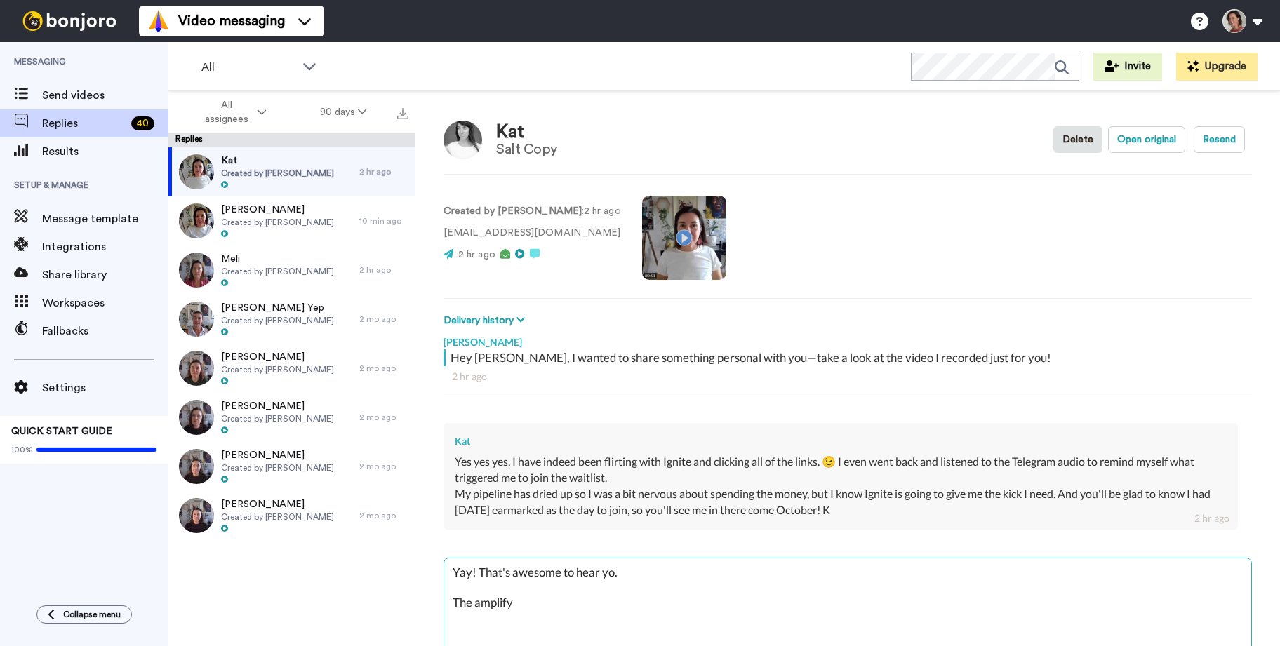
type textarea "Yay! That's awesome to hear you. The amplify"
type textarea "x"
type textarea "Yay! That's awesome to hear you'. The amplify"
type textarea "x"
type textarea "Yay! That's awesome to hear you'r. The amplify"
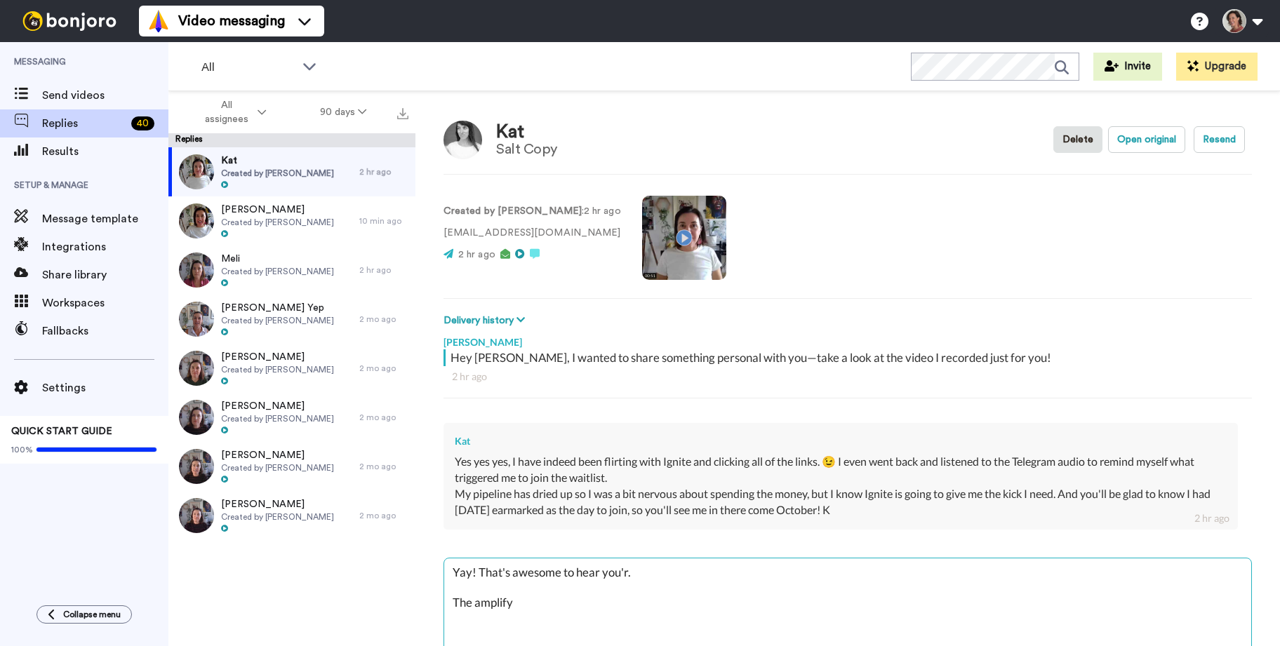
type textarea "x"
type textarea "Yay! That's awesome to hear you're. The amplify"
type textarea "x"
type textarea "Yay! That's awesome to hear you're . The amplify"
type textarea "x"
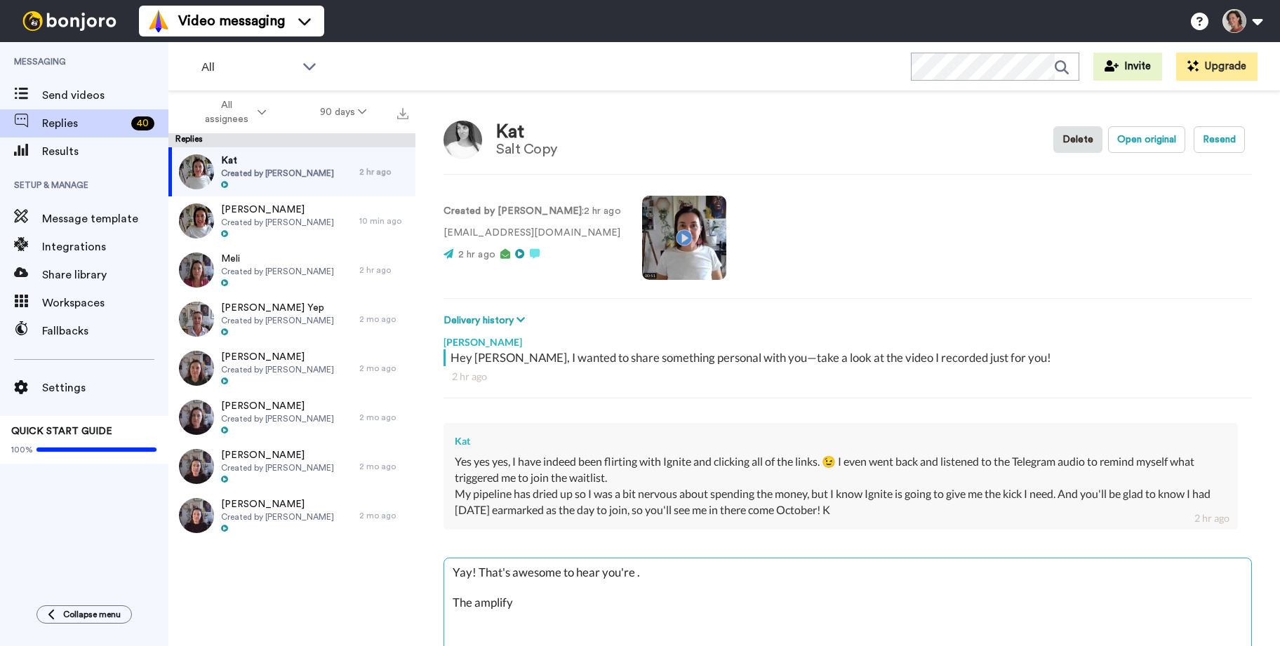
type textarea "Yay! That's awesome to hear you're j. The amplify"
type textarea "x"
type textarea "Yay! That's awesome to hear you're jo. The amplify"
type textarea "x"
type textarea "Yay! That's awesome to hear you're joi. The amplify"
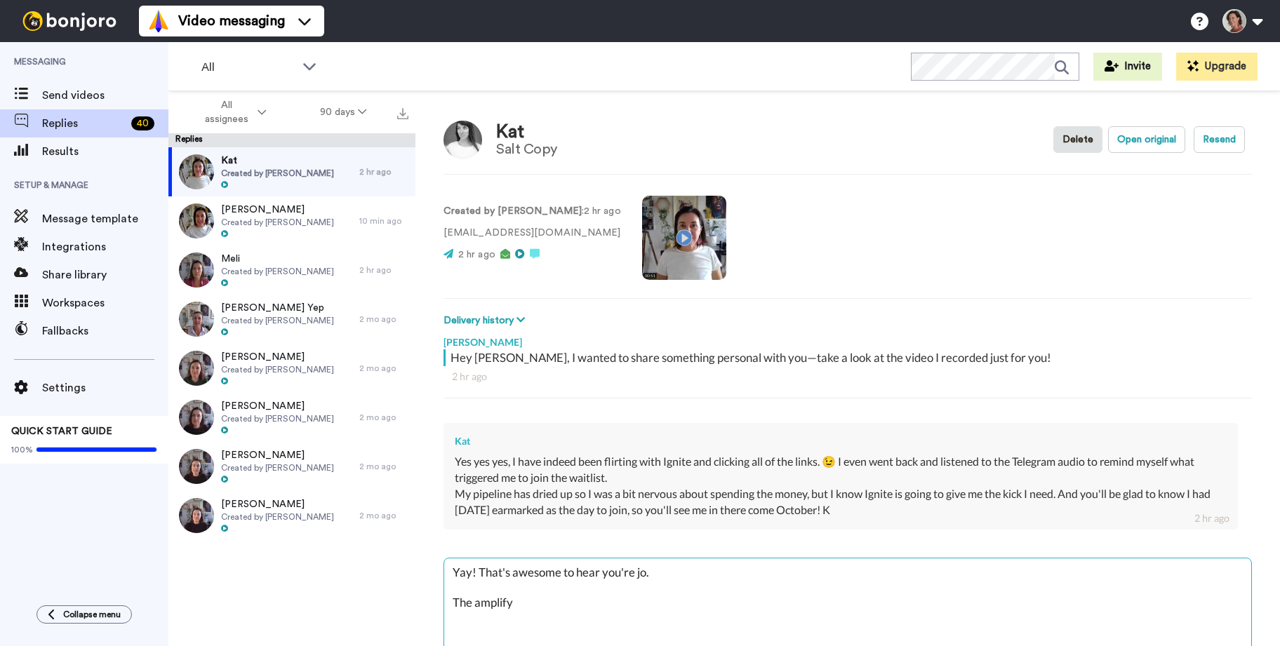
type textarea "x"
type textarea "Yay! That's awesome to hear you're join. The amplify"
type textarea "x"
type textarea "Yay! That's awesome to hear you're joini. The amplify"
type textarea "x"
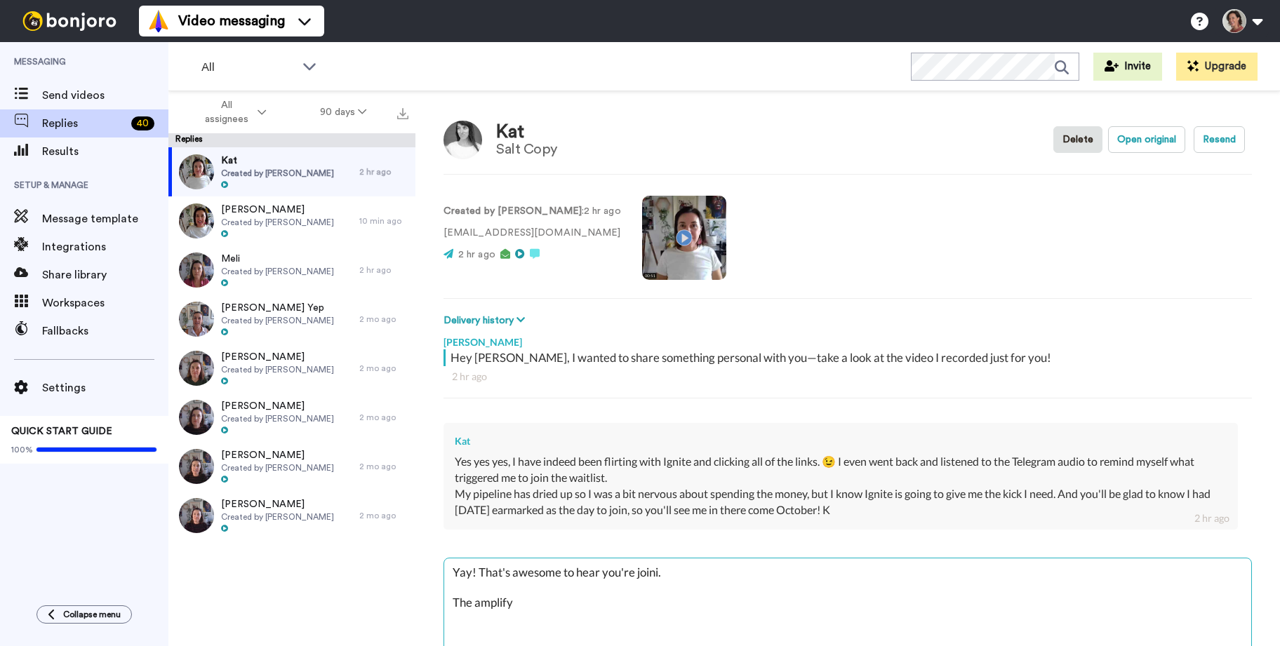
type textarea "Yay! That's awesome to hear you're joinin. The amplify"
type textarea "x"
type textarea "Yay! That's awesome to hear you're joining. The amplify"
type textarea "x"
type textarea "Yay! That's awesome to hear you're joining . The amplify"
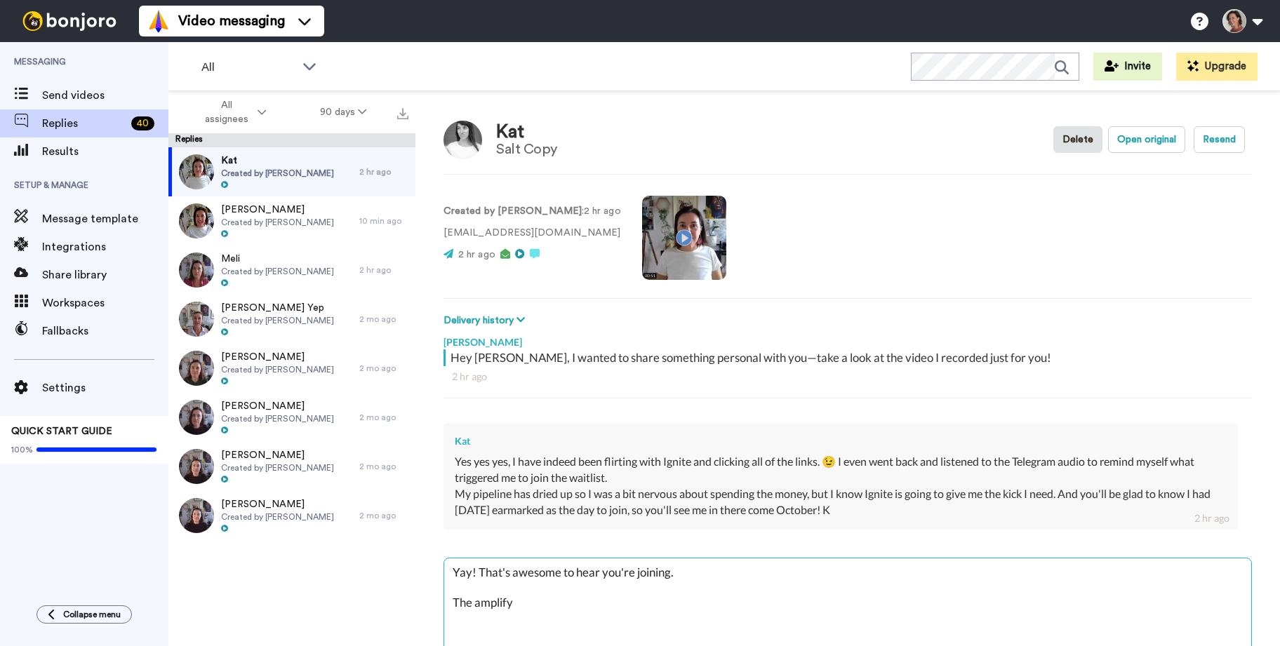
type textarea "x"
type textarea "Yay! That's awesome to hear you're joining u. The amplify"
type textarea "x"
type textarea "Yay! That's awesome to hear you're joining us. The amplify"
type textarea "x"
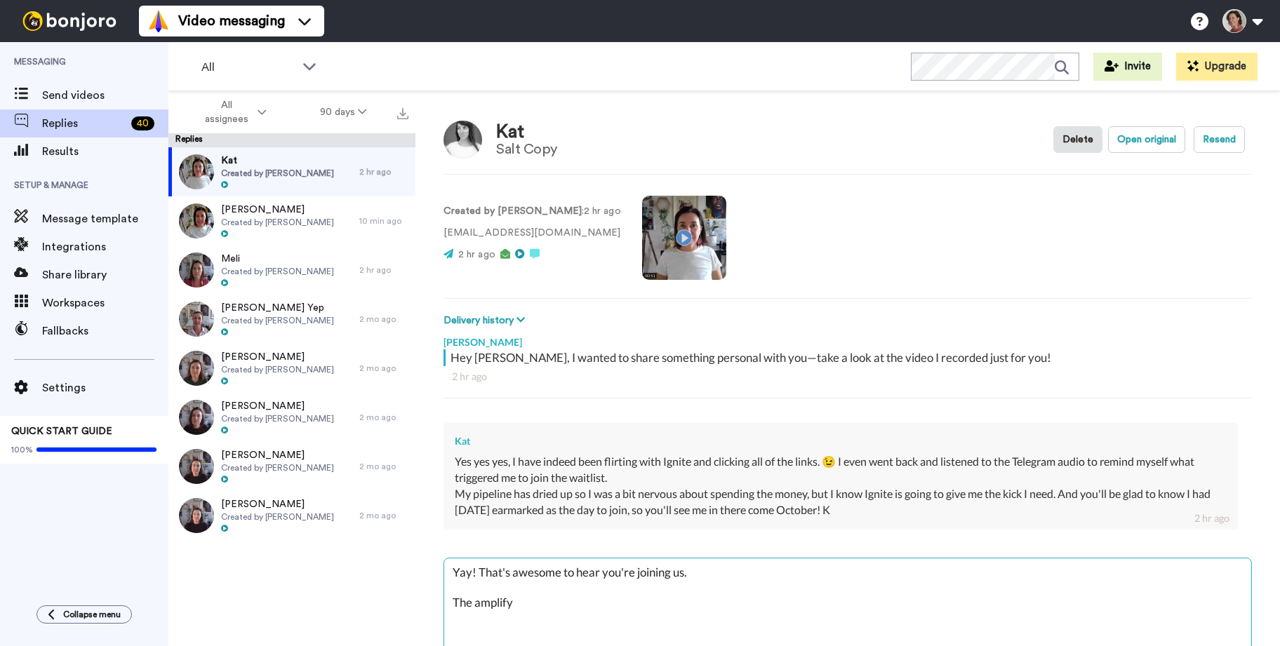
type textarea "Yay! That's awesome to hear you're joining us. The amplify"
type textarea "x"
type textarea "Yay! That's awesome to hear you're joining us. I The amplify"
type textarea "x"
type textarea "Yay! That's awesome to hear you're joining us. If The amplify"
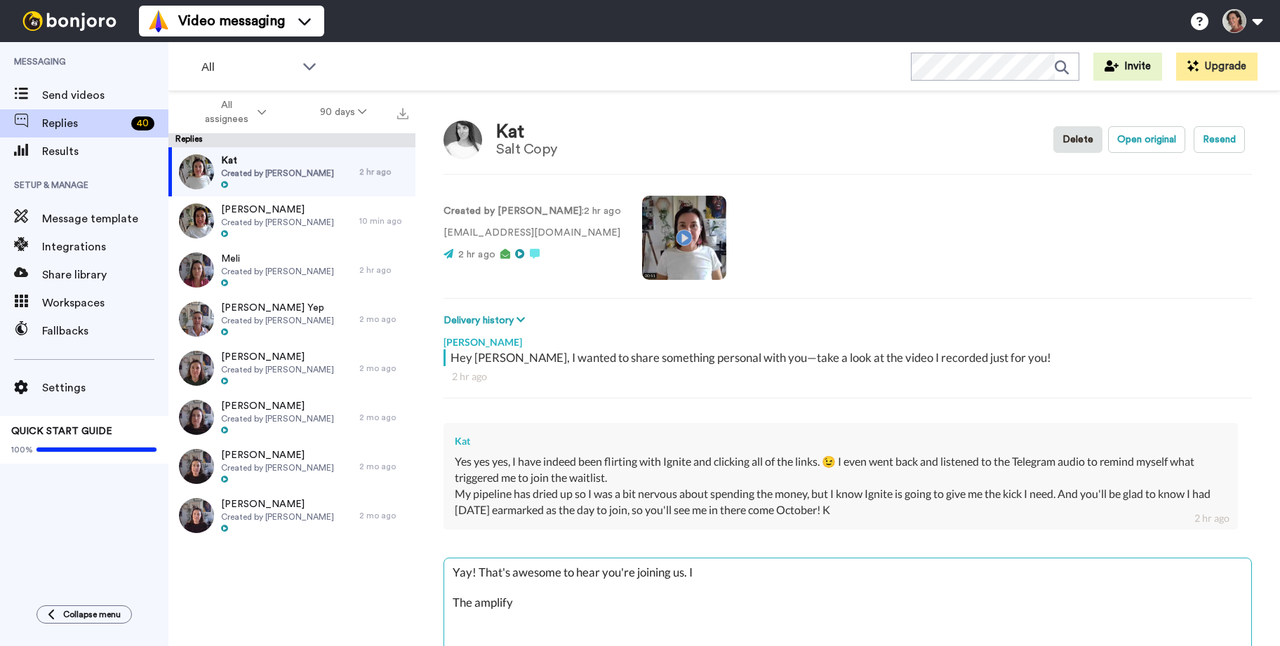
type textarea "x"
type textarea "Yay! That's awesome to hear you're joining us. If The amplify"
type textarea "x"
type textarea "Yay! That's awesome to hear you're joining us. If y The amplify"
type textarea "x"
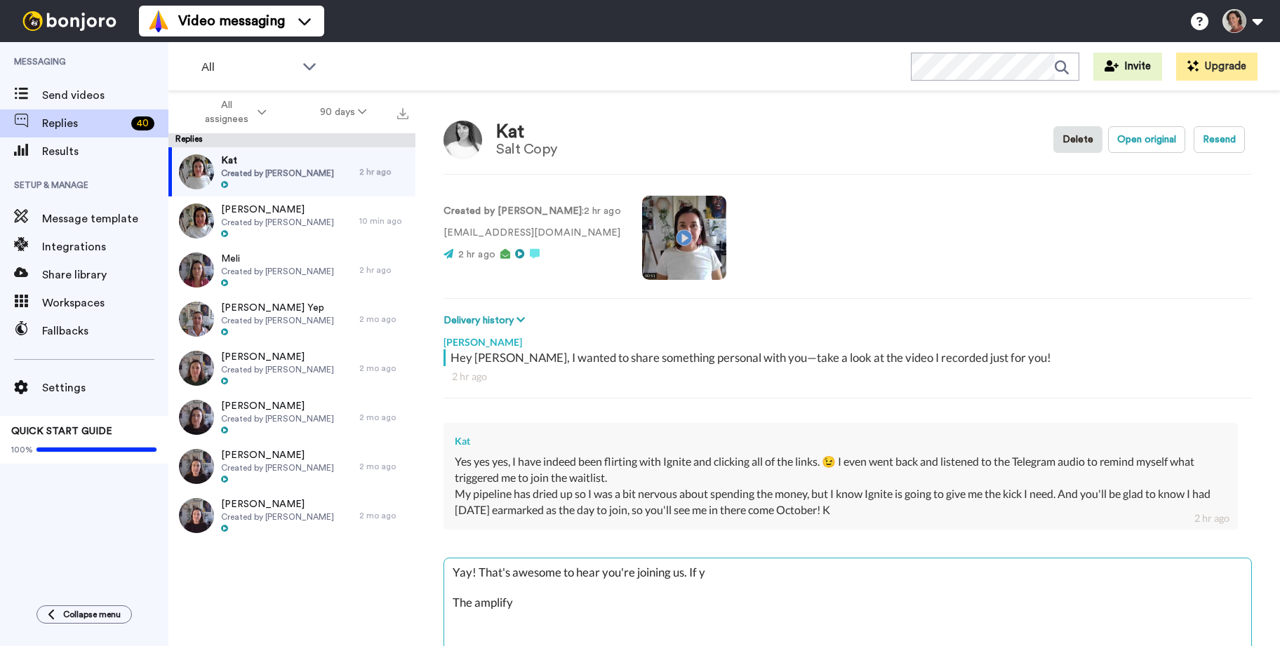
type textarea "Yay! That's awesome to hear you're joining us. If yo The amplify"
type textarea "x"
type textarea "Yay! That's awesome to hear you're joining us. If you The amplify"
type textarea "x"
type textarea "Yay! That's awesome to hear you're joining us. If your The amplify"
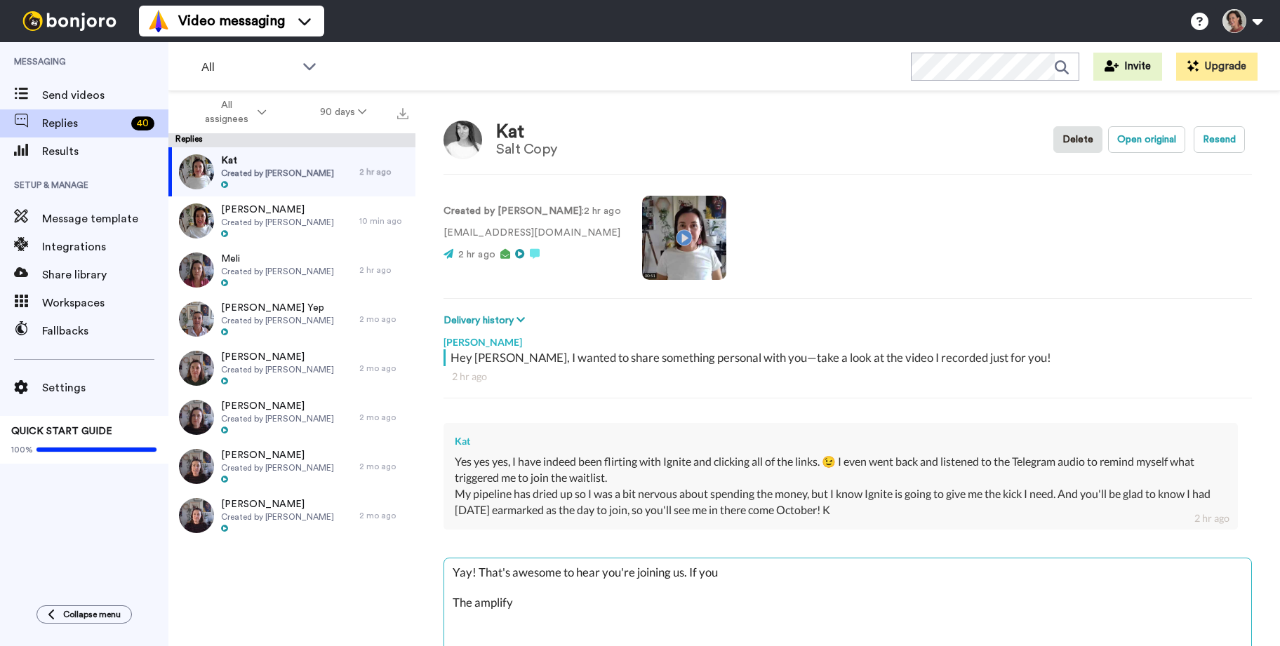
type textarea "x"
type textarea "Yay! That's awesome to hear you're joining us. If your The amplify"
type textarea "x"
type textarea "Yay! That's awesome to hear you're joining us. If your p The amplify"
type textarea "x"
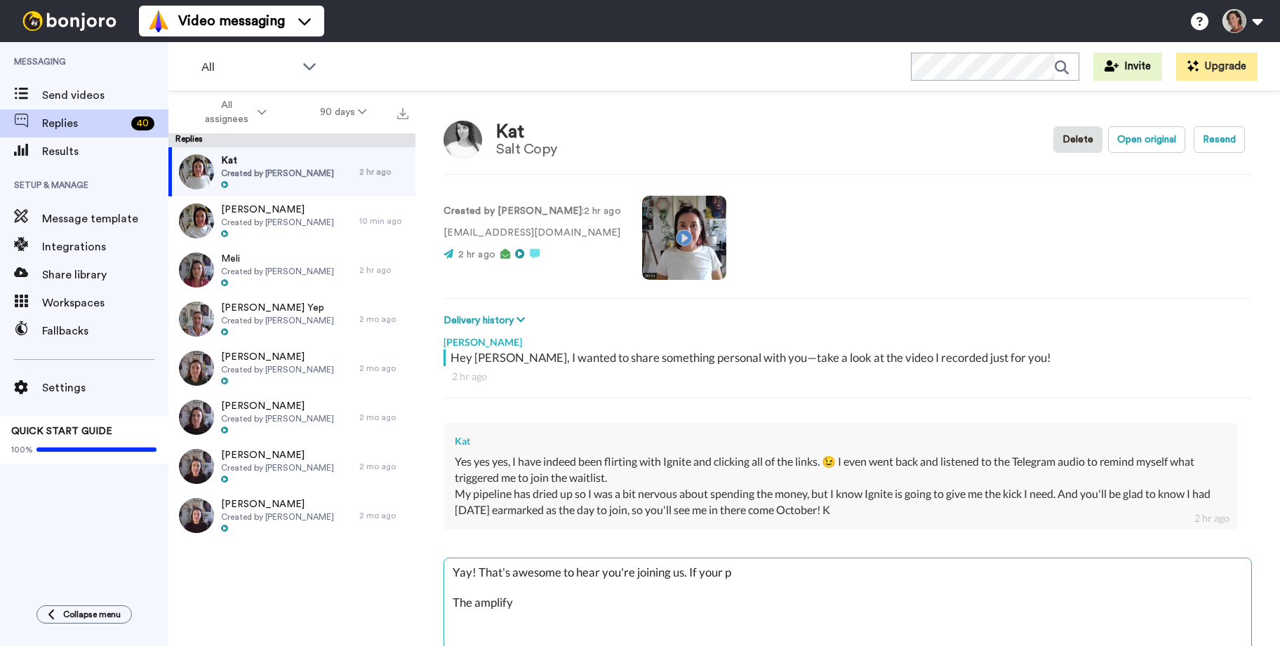
type textarea "Yay! That's awesome to hear you're joining us. If your pi The amplify"
type textarea "x"
type textarea "Yay! That's awesome to hear you're joining us. If your pip The amplify"
type textarea "x"
type textarea "Yay! That's awesome to hear you're joining us. If your pipe The amplify"
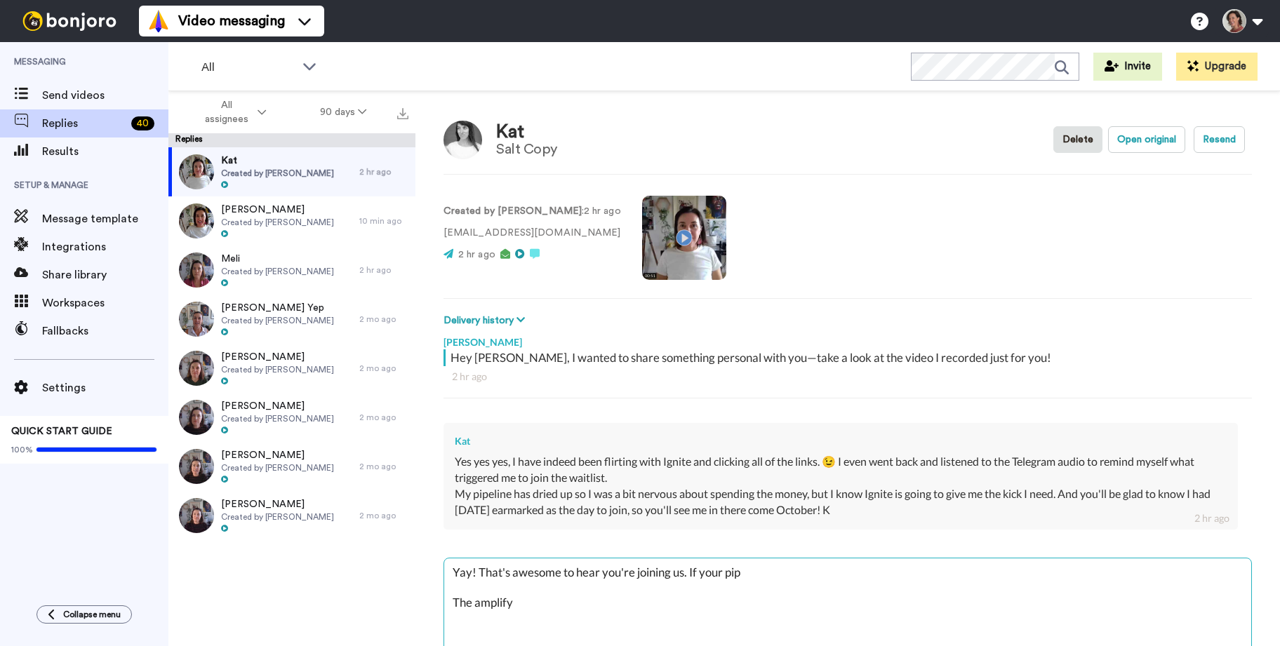
type textarea "x"
type textarea "Yay! That's awesome to hear you're joining us. If your pipel The amplify"
type textarea "x"
type textarea "Yay! That's awesome to hear you're joining us. If your pipeli The amplify"
type textarea "x"
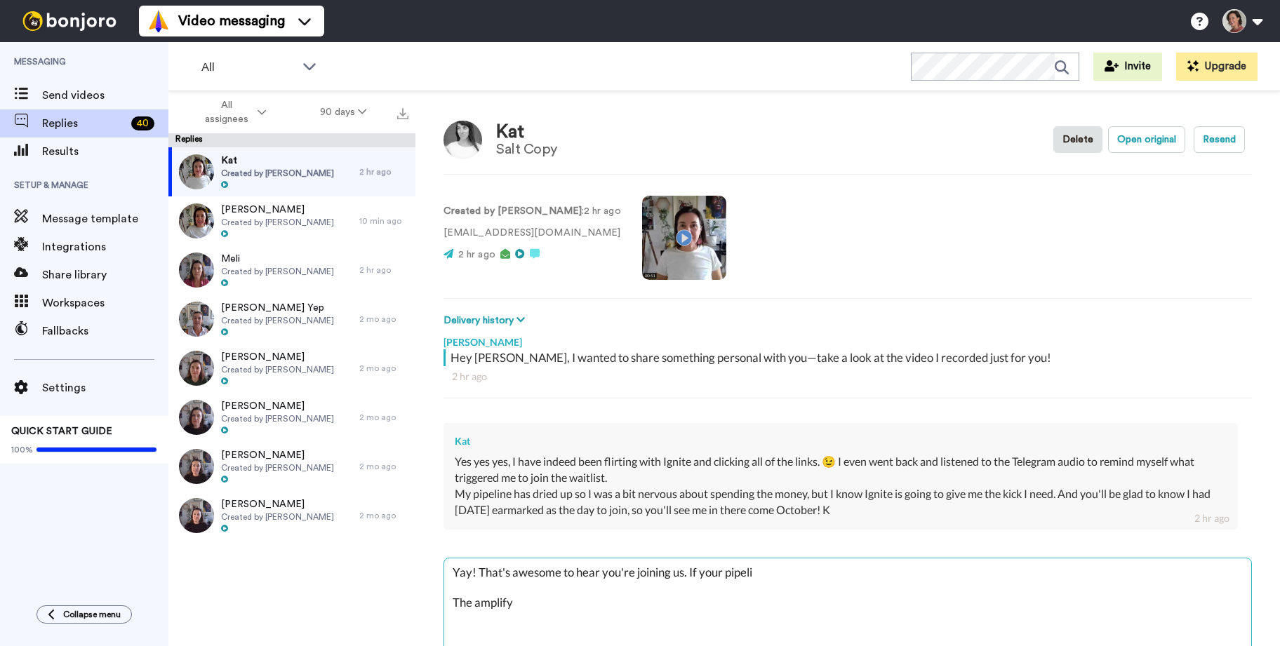
type textarea "Yay! That's awesome to hear you're joining us. If your pipelin The amplify"
type textarea "x"
type textarea "Yay! That's awesome to hear you're joining us. If your pipeline The amplify"
type textarea "x"
type textarea "Yay! That's awesome to hear you're joining us. If your pipeline The amplify"
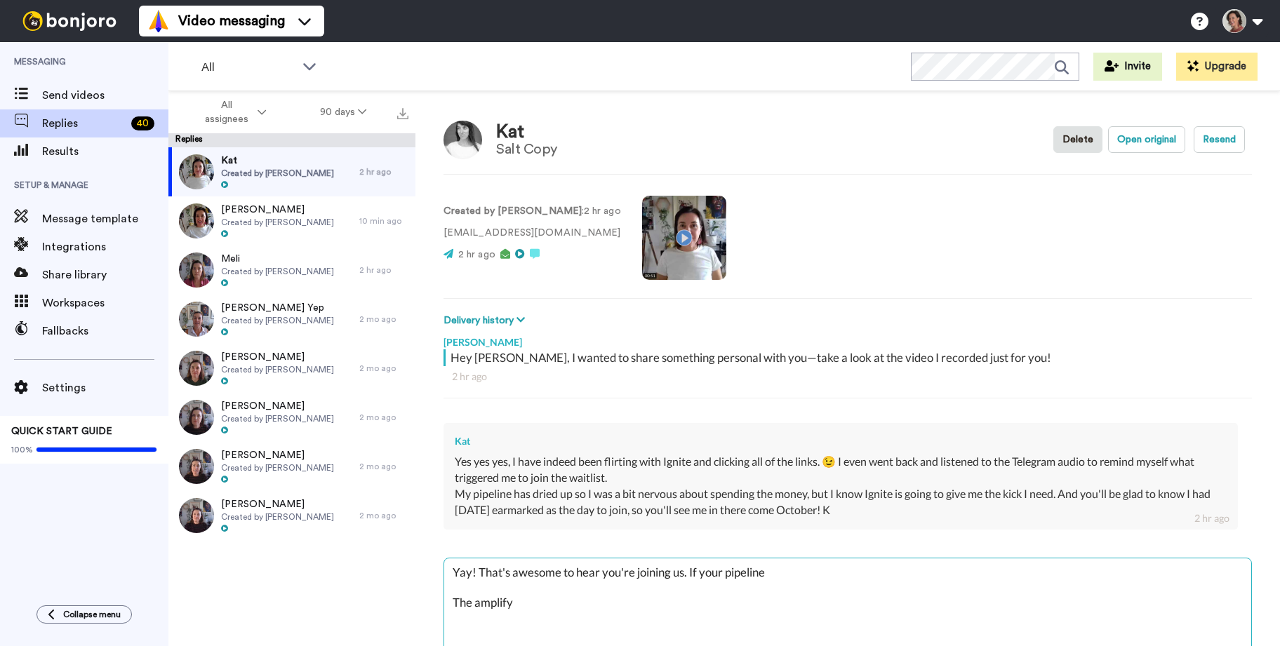
type textarea "x"
type textarea "Yay! That's awesome to hear you're joining us. If your pipeline i The amplify"
type textarea "x"
type textarea "Yay! That's awesome to hear you're joining us. If your pipeline is The amplify"
type textarea "x"
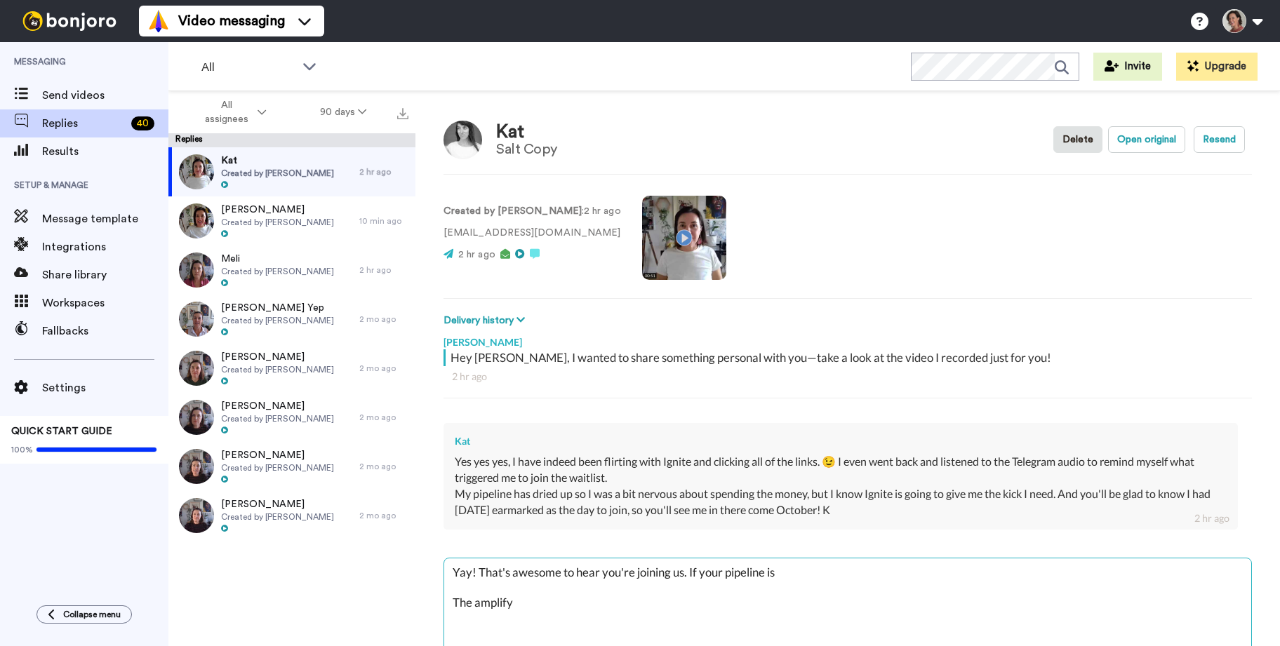
type textarea "Yay! That's awesome to hear you're joining us. If your pipeline is The amplify"
type textarea "x"
type textarea "Yay! That's awesome to hear you're joining us. If your pipeline is d The amplify"
type textarea "x"
type textarea "Yay! That's awesome to hear you're joining us. If your pipeline is dr The ampli…"
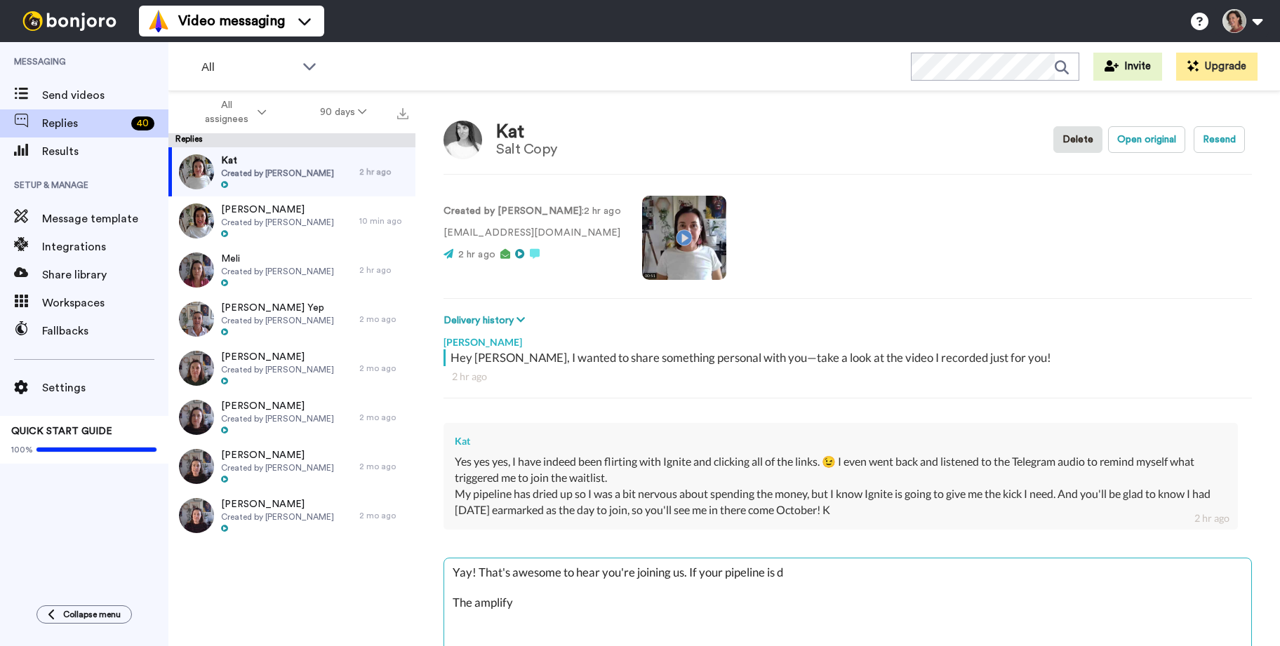
type textarea "x"
type textarea "Yay! That's awesome to hear you're joining us. If your pipeline is dry The ampl…"
type textarea "x"
type textarea "Yay! That's awesome to hear you're joining us. If your pipeline is dry, The amp…"
type textarea "x"
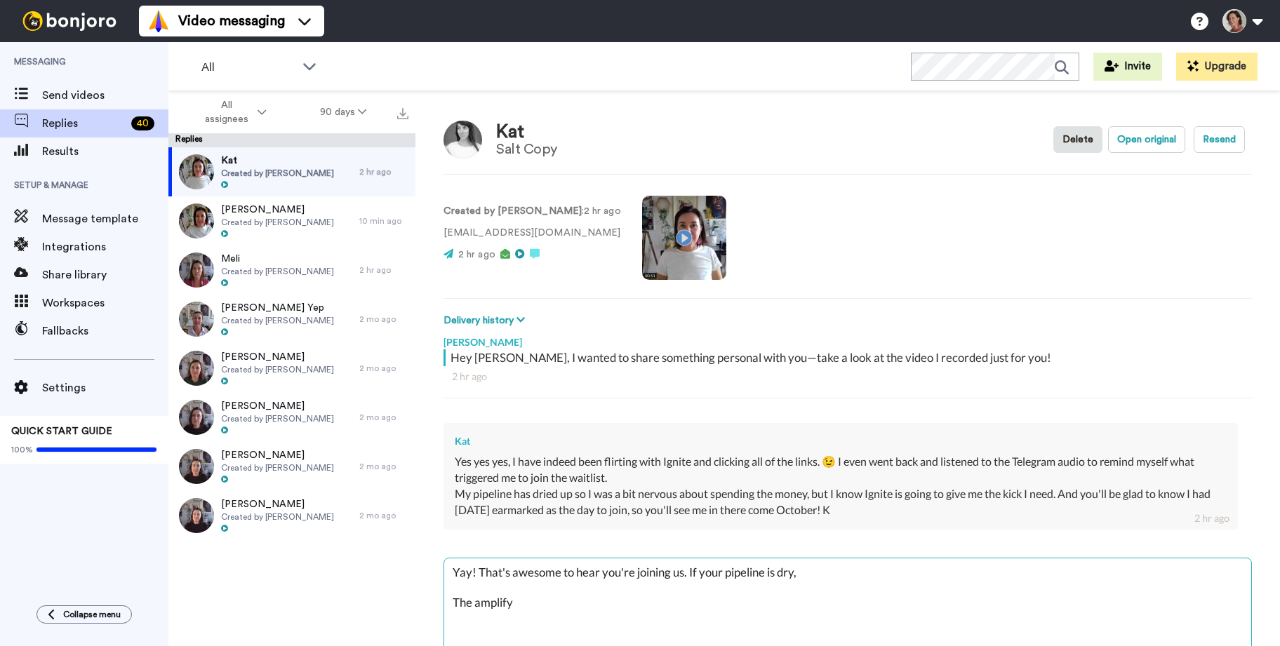
type textarea "Yay! That's awesome to hear you're joining us. If your pipeline is dry, The amp…"
type textarea "x"
type textarea "Yay! That's awesome to hear you're joining us. If your pipeline is dry, t The a…"
type textarea "x"
type textarea "Yay! That's awesome to hear you're joining us. If your pipeline is dry, th The …"
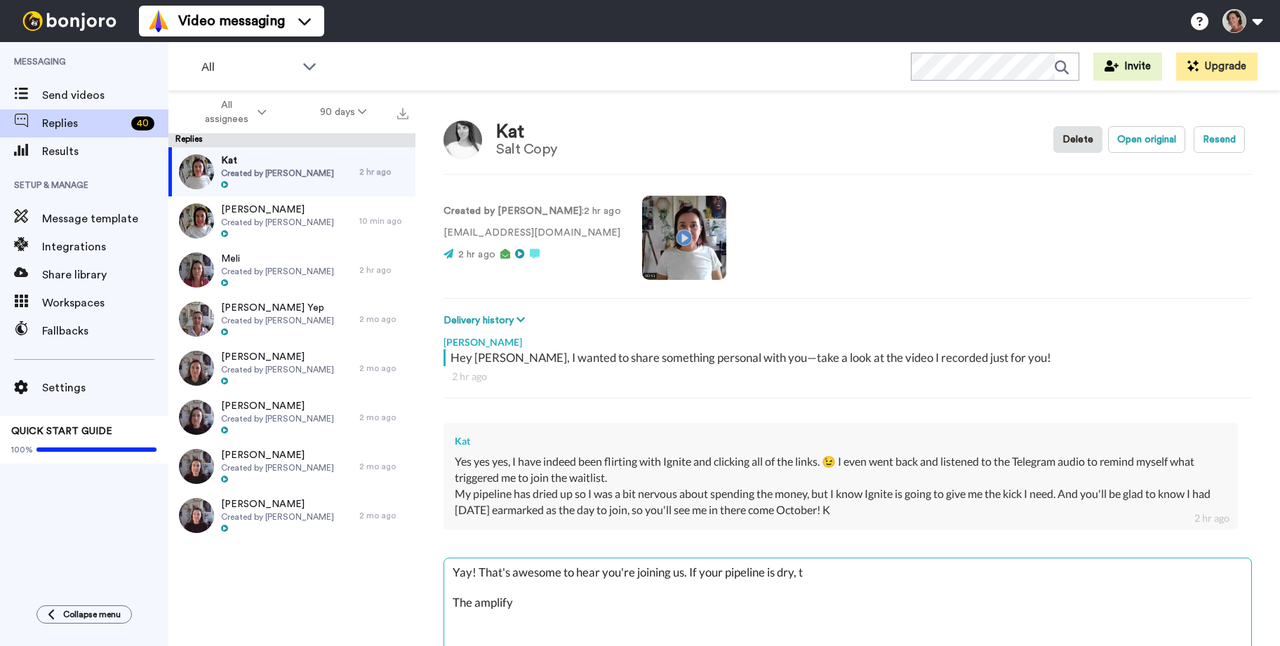
type textarea "x"
type textarea "Yay! That's awesome to hear you're joining us. If your pipeline is dry, the The…"
type textarea "x"
type textarea "Yay! That's awesome to hear you're joining us. If your pipeline is dry, then Th…"
type textarea "x"
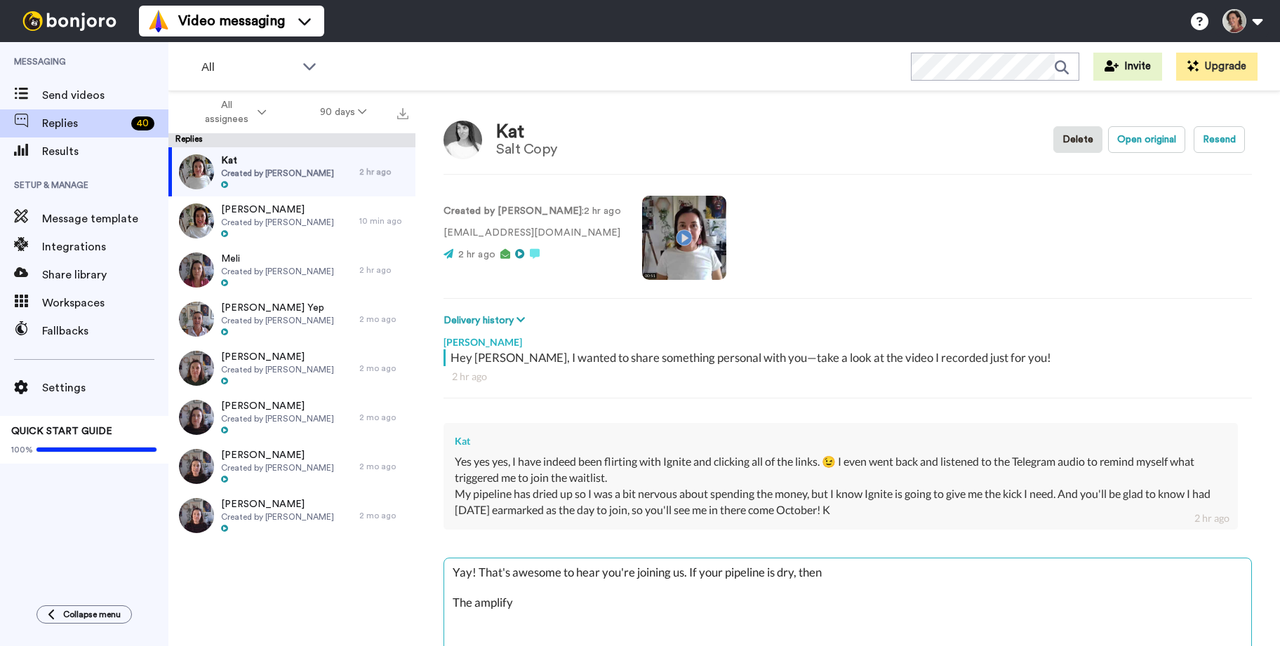
type textarea "Yay! That's awesome to hear you're joining us. If your pipeline is dry, then Th…"
type textarea "x"
type textarea "Yay! That's awesome to hear you're joining us. If your pipeline is dry, then j …"
type textarea "x"
type textarea "Yay! That's awesome to hear you're joining us. If your pipeline is dry, then ju…"
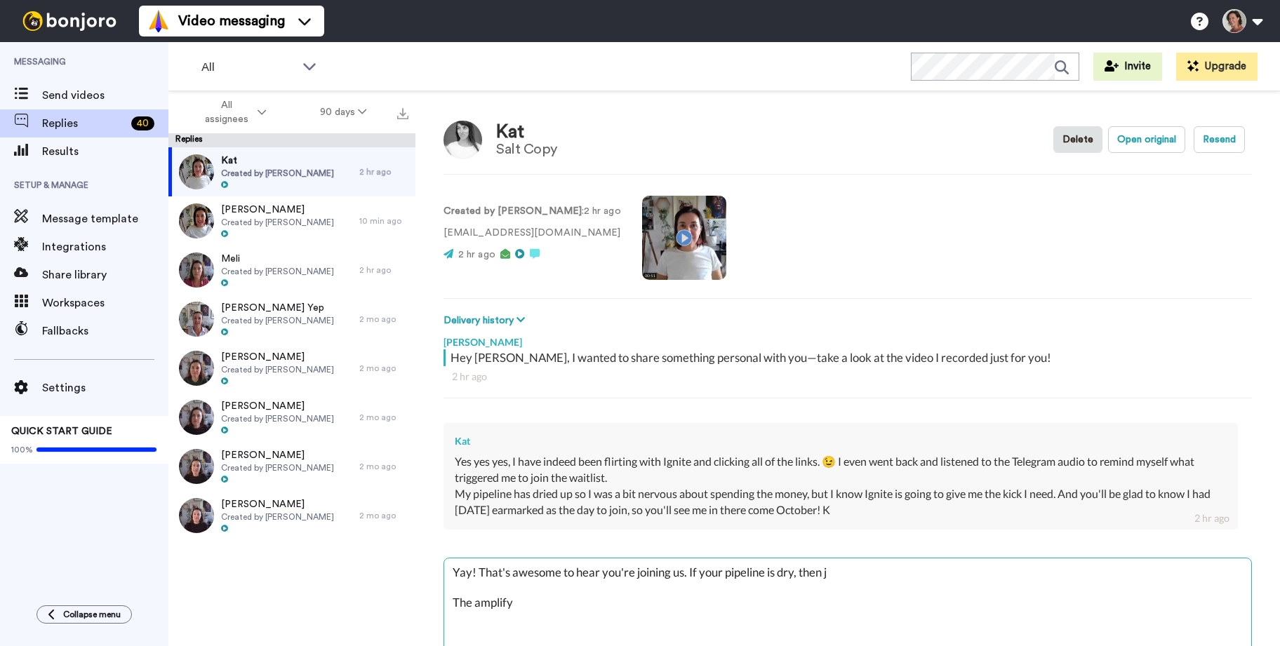
type textarea "x"
type textarea "Yay! That's awesome to hear you're joining us. If your pipeline is dry, then ju…"
type textarea "x"
type textarea "Yay! That's awesome to hear you're joining us. If your pipeline is dry, then ju…"
type textarea "x"
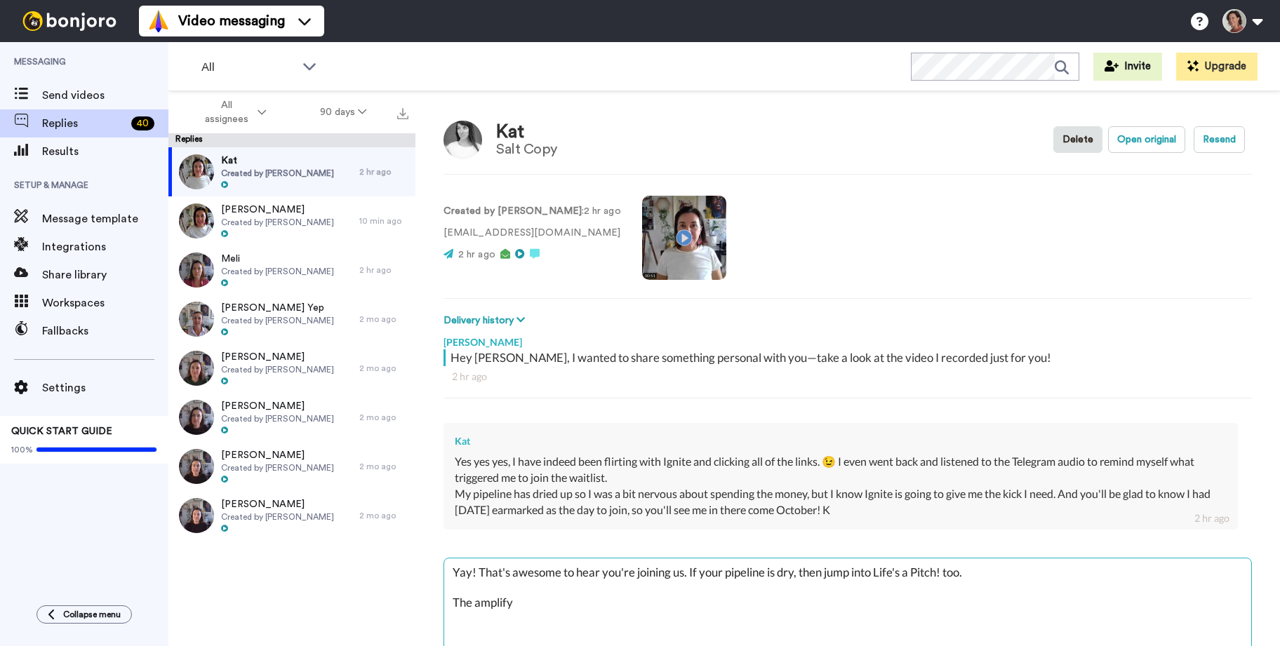
paste textarea "[URL][DOMAIN_NAME]"
click at [515, 604] on textarea "Yay! That's awesome to hear you're joining us. If your pipeline is dry, then ju…" at bounding box center [847, 604] width 807 height 90
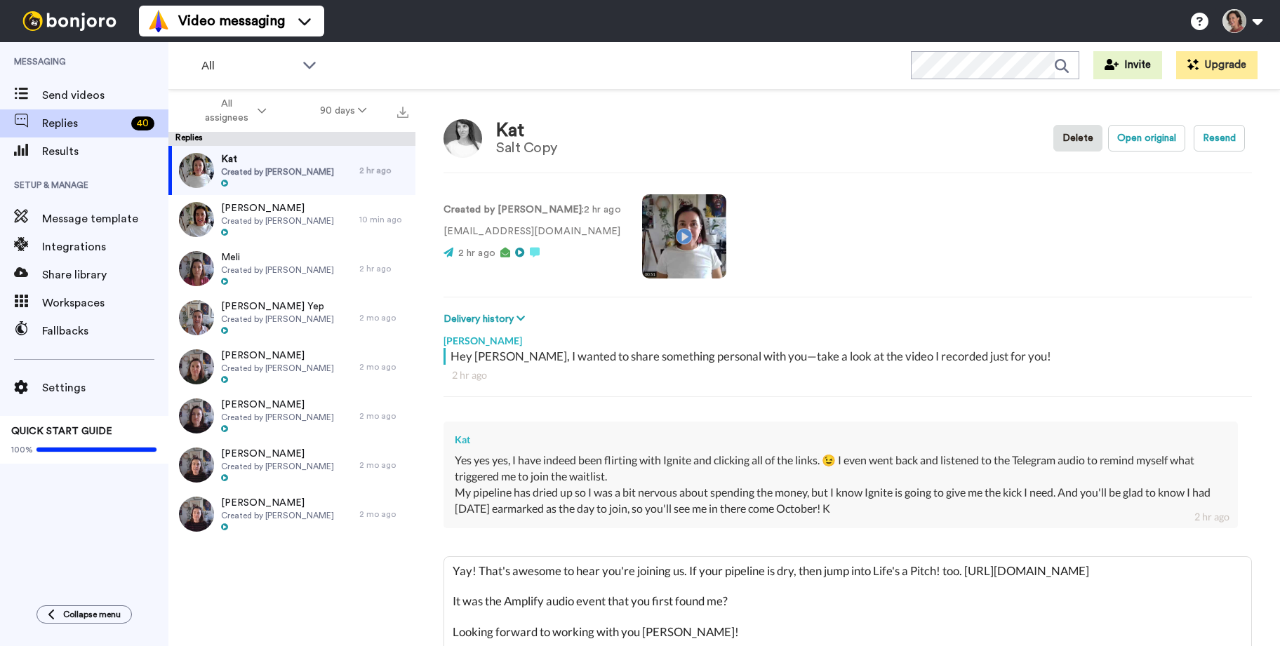
scroll to position [60, 0]
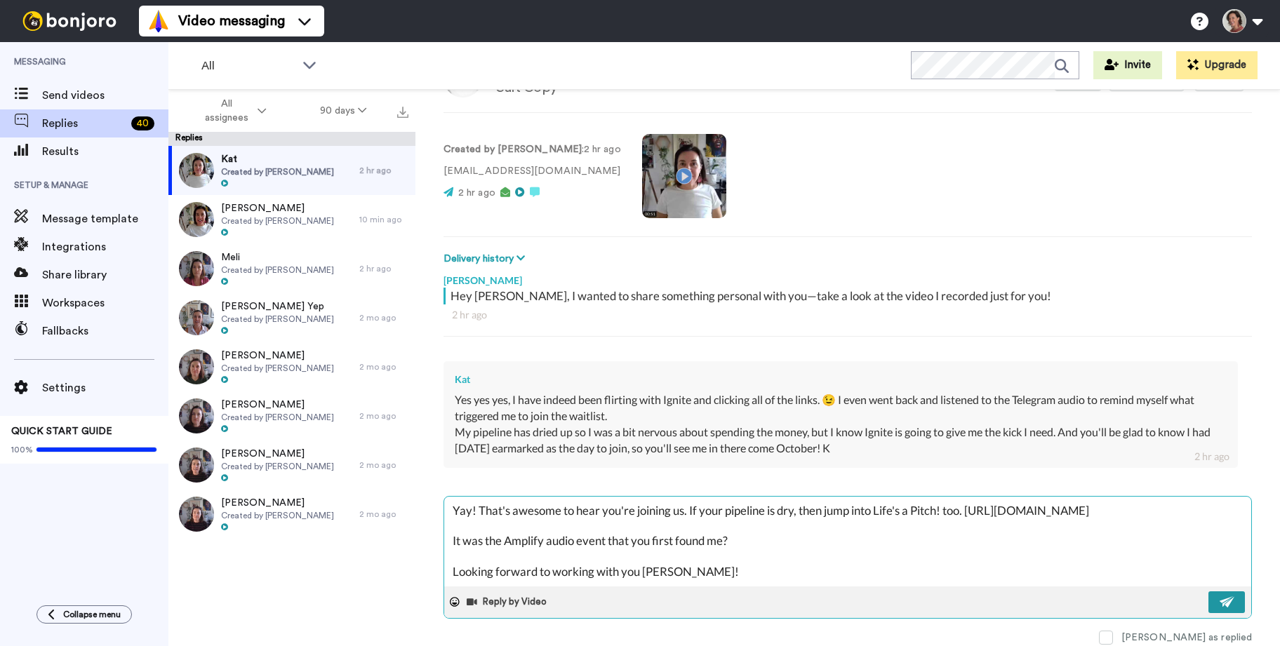
click at [1233, 608] on button at bounding box center [1226, 603] width 36 height 22
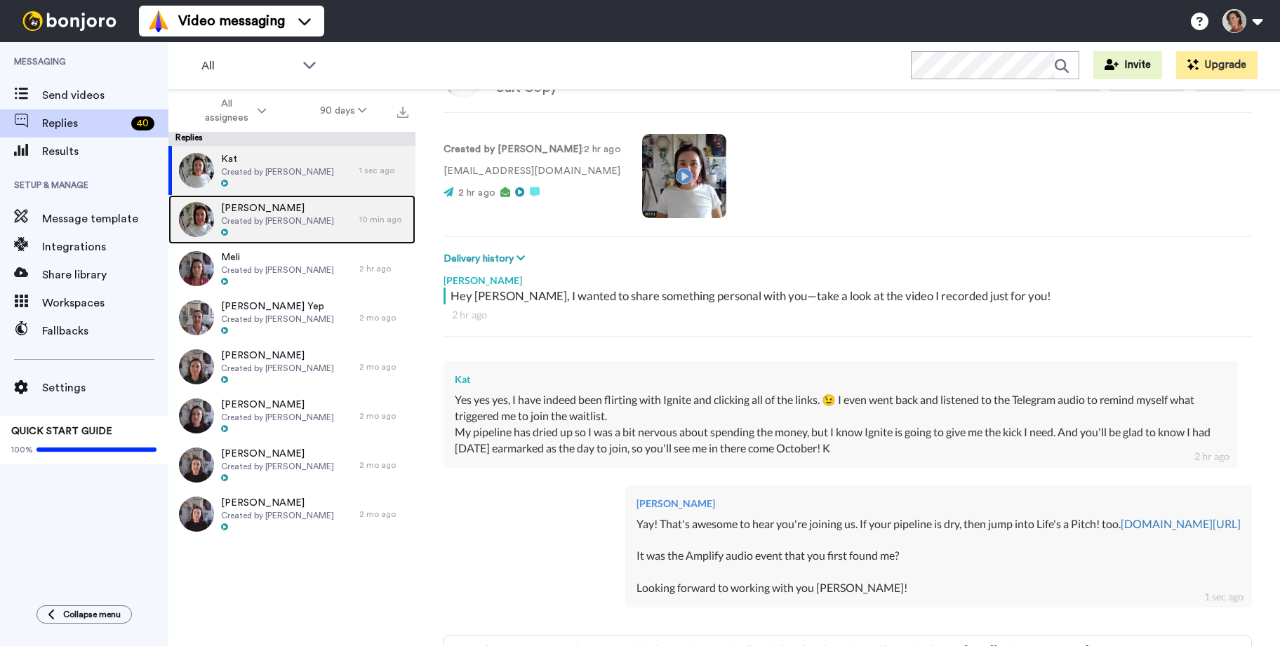
click at [244, 230] on div at bounding box center [277, 233] width 113 height 10
